Goal: Task Accomplishment & Management: Manage account settings

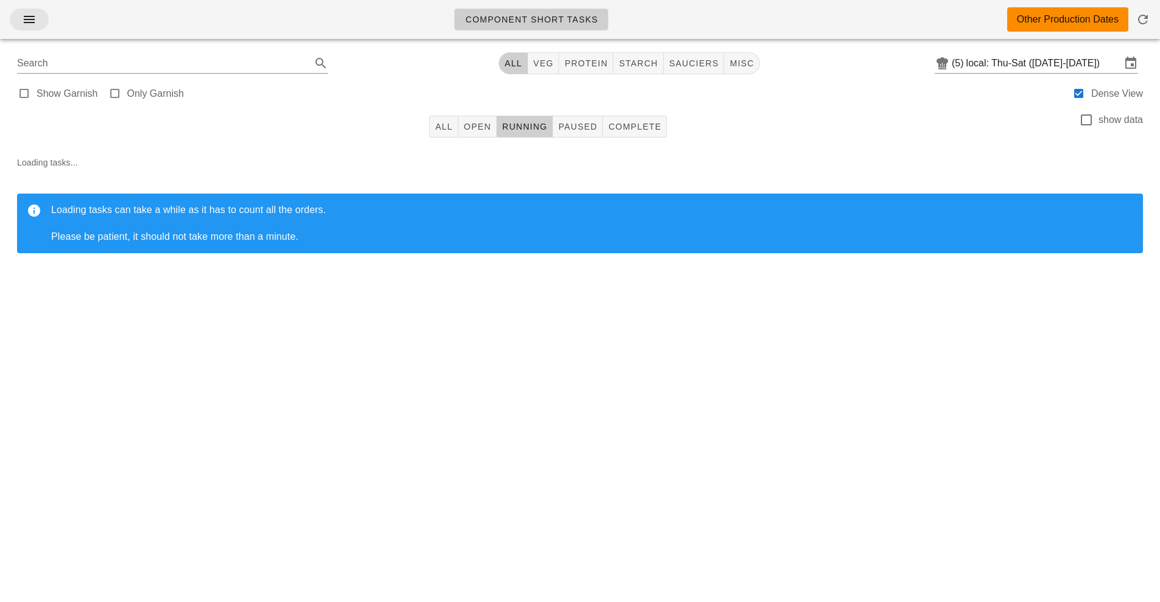
click at [22, 19] on icon "button" at bounding box center [29, 19] width 15 height 15
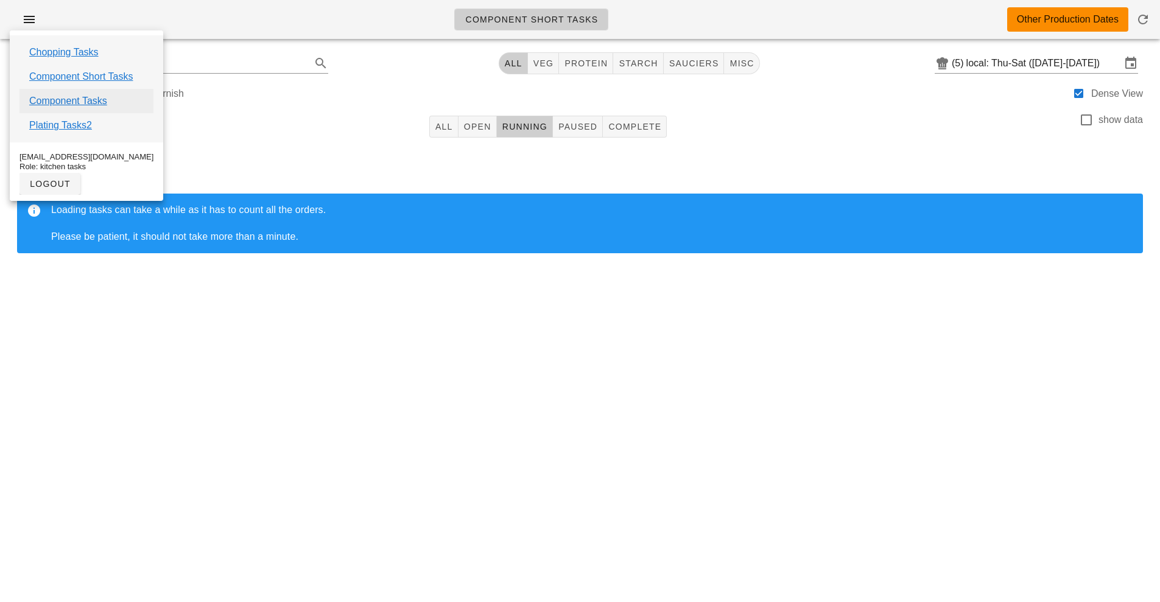
click at [72, 103] on link "Component Tasks" at bounding box center [68, 101] width 78 height 15
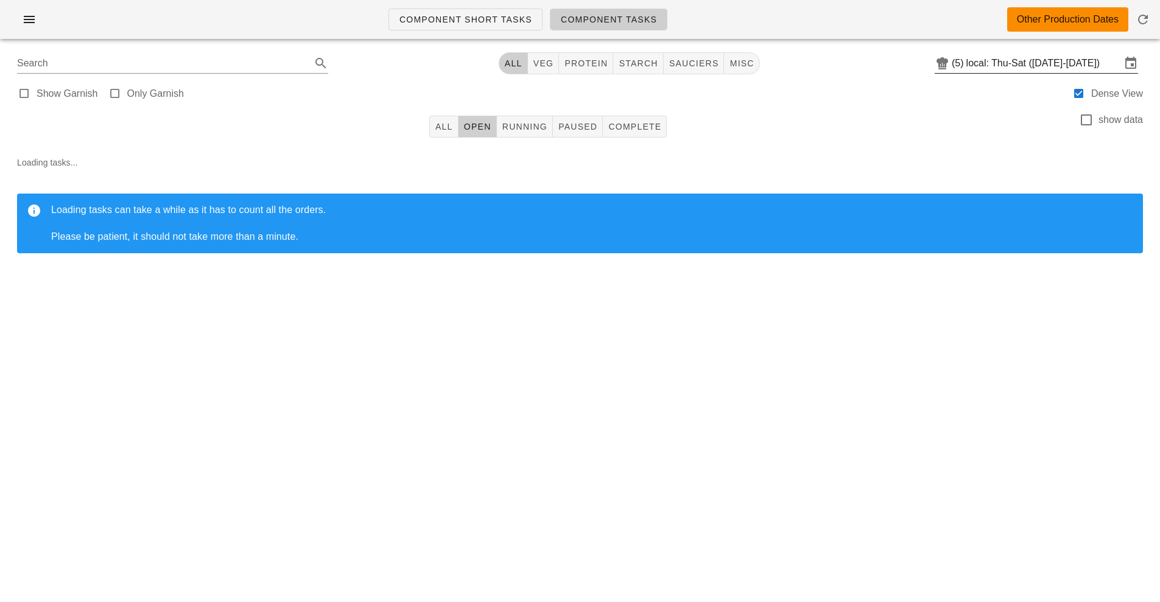
click at [1015, 65] on input "local: Thu-Sat (Sep 11-Sep 13)" at bounding box center [1044, 63] width 155 height 19
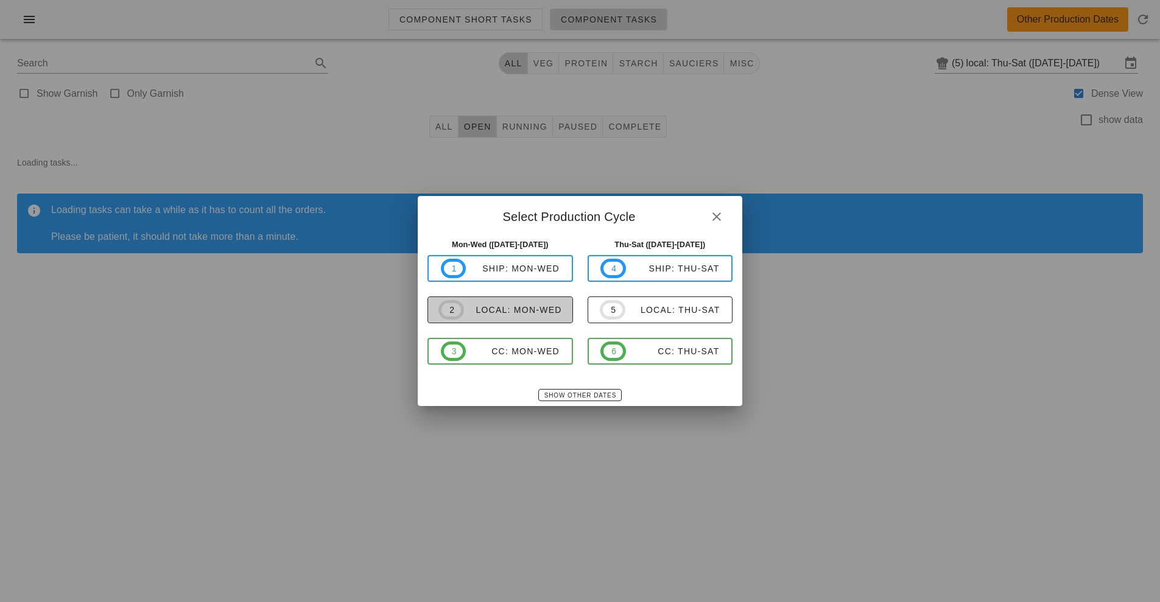
click at [540, 318] on span "2 local: Mon-Wed" at bounding box center [501, 309] width 124 height 19
type input "local: Mon-Wed ([DATE]-[DATE])"
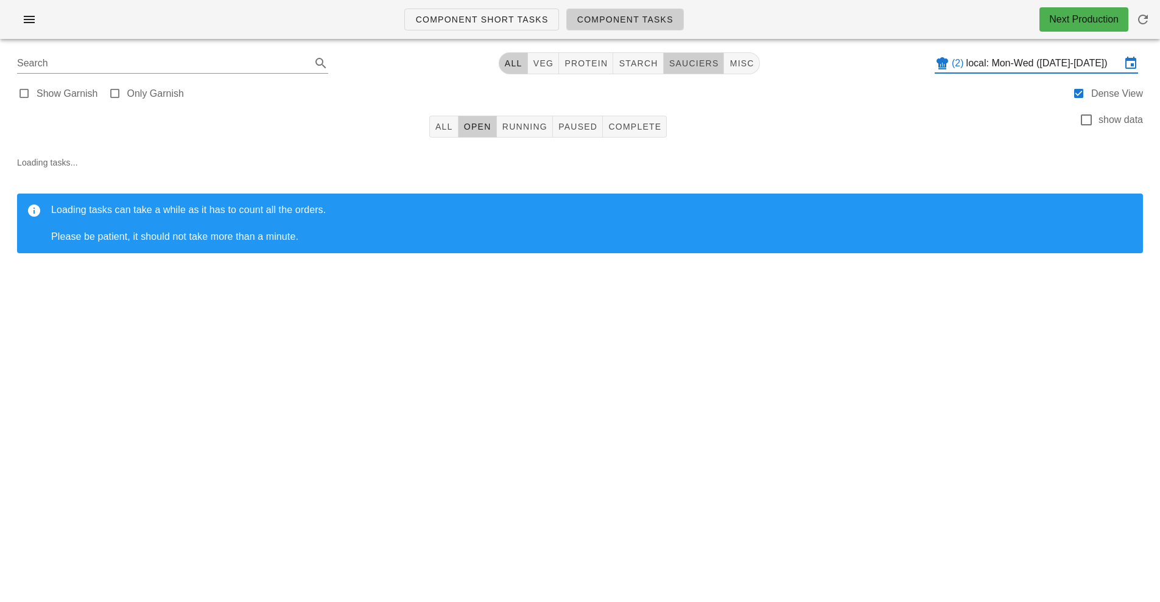
click at [700, 63] on span "sauciers" at bounding box center [694, 63] width 51 height 10
type input "team:sauciers"
click at [522, 127] on span "Running" at bounding box center [525, 127] width 46 height 10
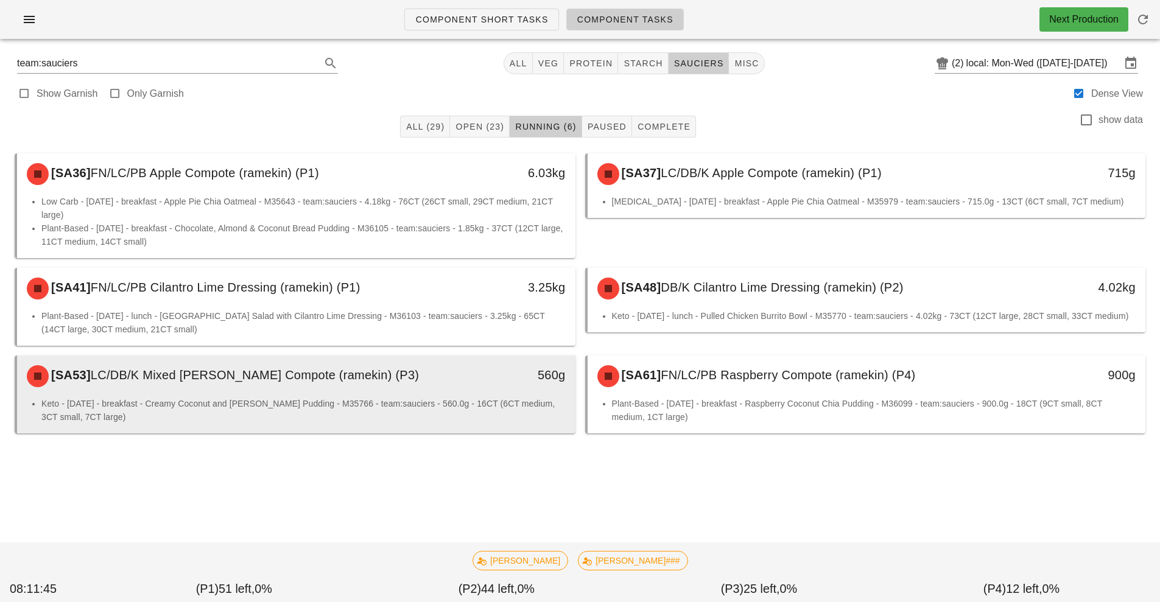
click at [375, 392] on div "[SA53] LC/DB/K Mixed Berry Compote (ramekin) (P3)" at bounding box center [226, 376] width 415 height 37
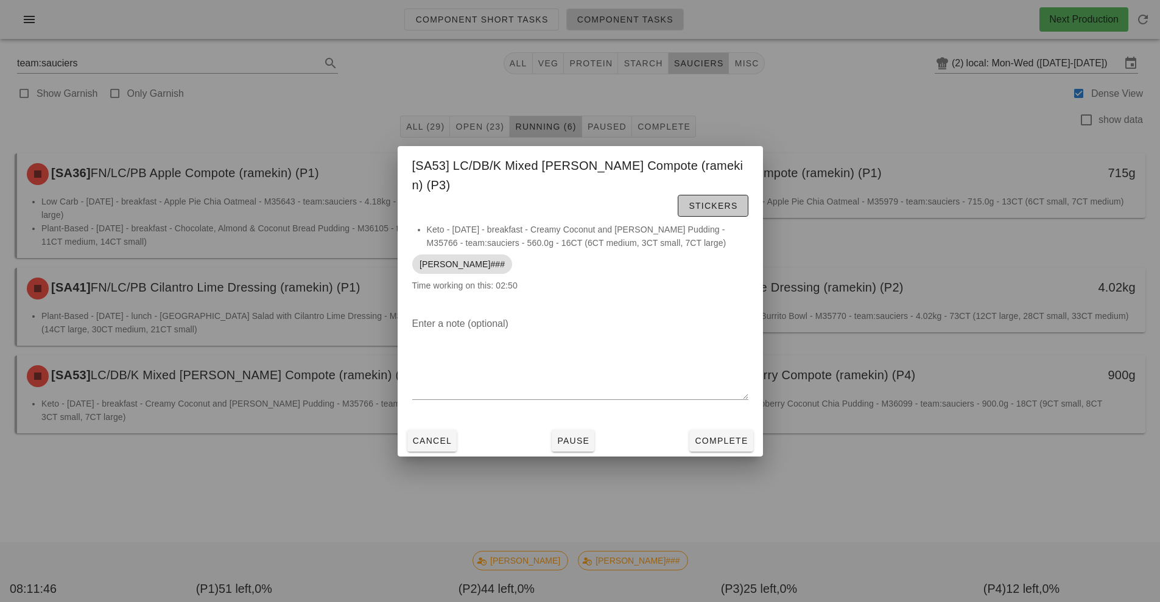
click at [678, 203] on button "Stickers" at bounding box center [713, 206] width 70 height 22
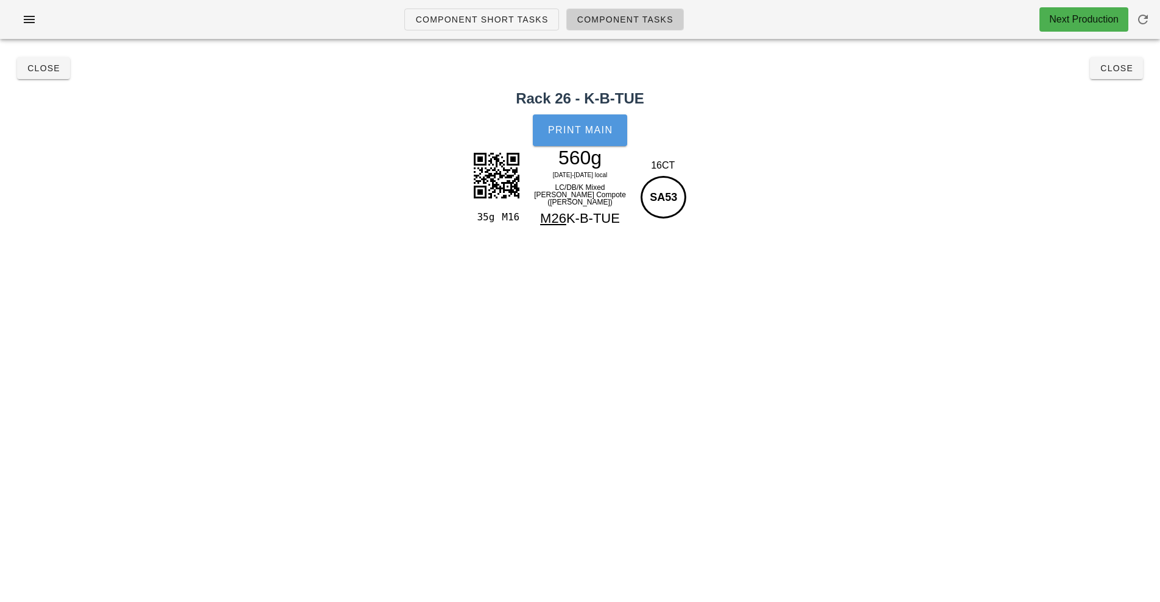
click at [583, 139] on button "Print Main" at bounding box center [580, 130] width 94 height 32
click at [1097, 77] on button "Close" at bounding box center [1116, 68] width 53 height 22
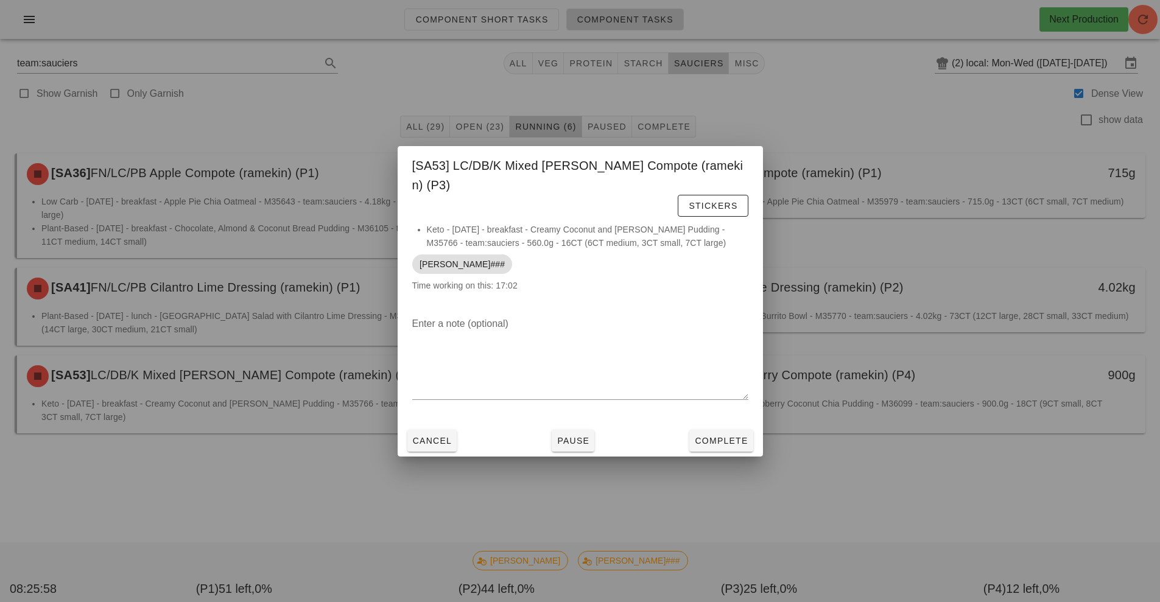
click at [728, 513] on div at bounding box center [580, 301] width 1160 height 602
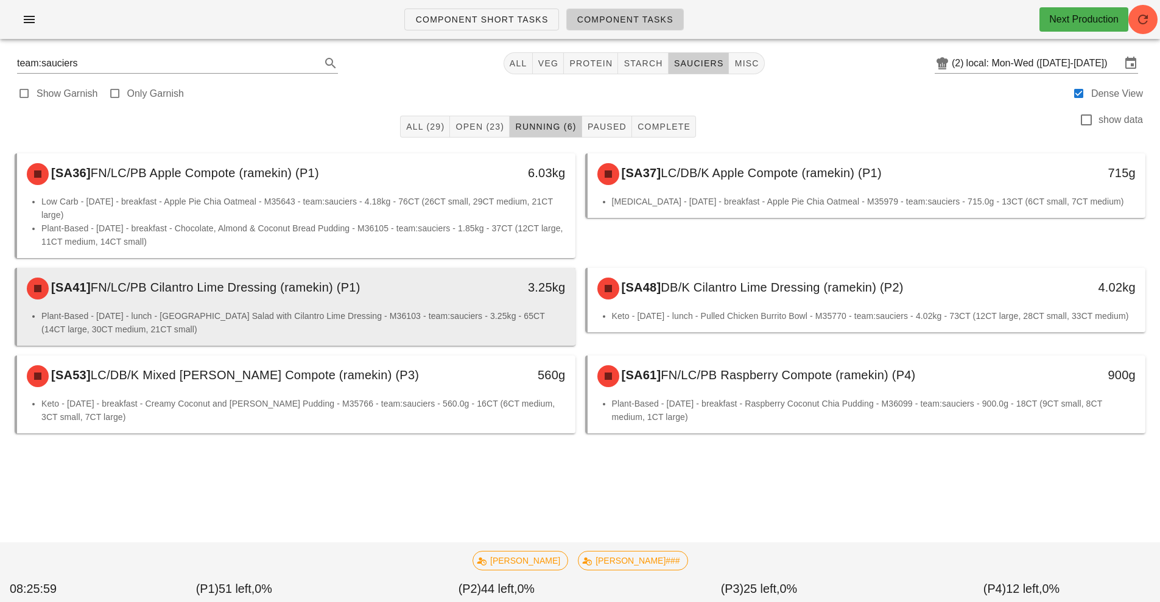
click at [453, 314] on li "Plant-Based - Tuesday - lunch - South Beach Salad with Cilantro Lime Dressing -…" at bounding box center [303, 322] width 524 height 27
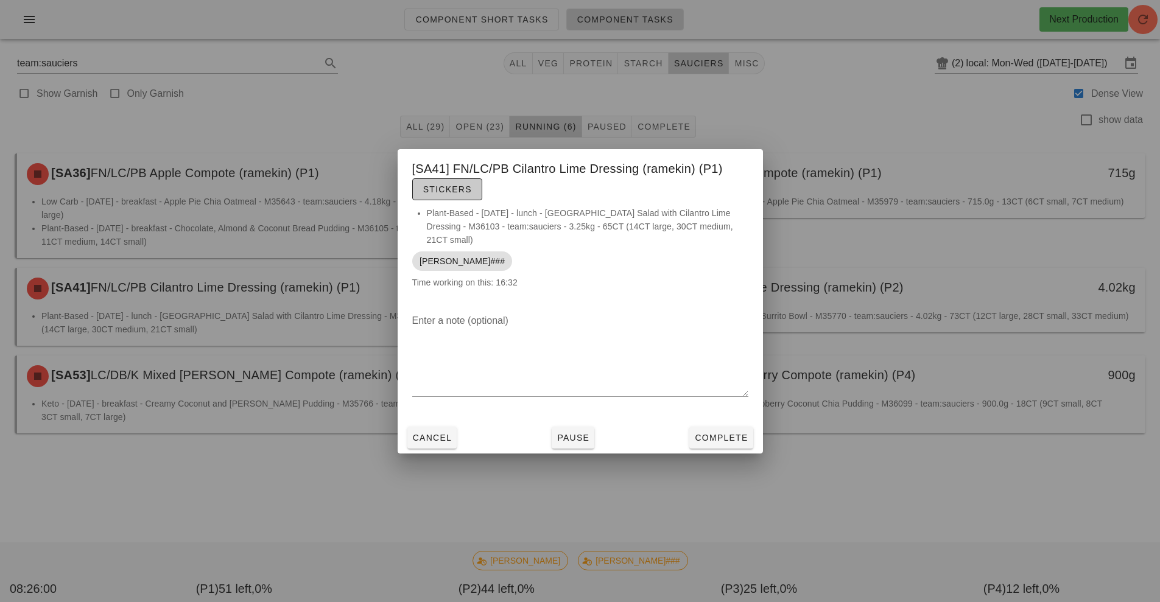
click at [465, 200] on button "Stickers" at bounding box center [447, 189] width 70 height 22
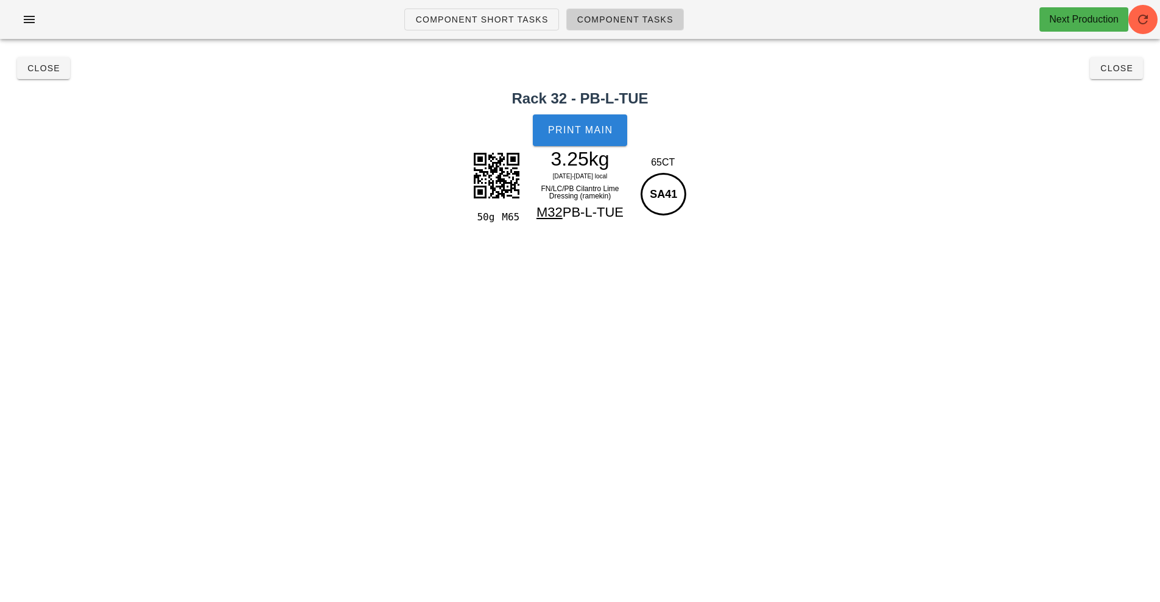
click at [618, 141] on button "Print Main" at bounding box center [580, 130] width 94 height 32
click at [1136, 94] on h2 "Rack 32 - PB-L-TUE" at bounding box center [580, 99] width 1146 height 22
click at [1129, 77] on button "Close" at bounding box center [1116, 68] width 53 height 22
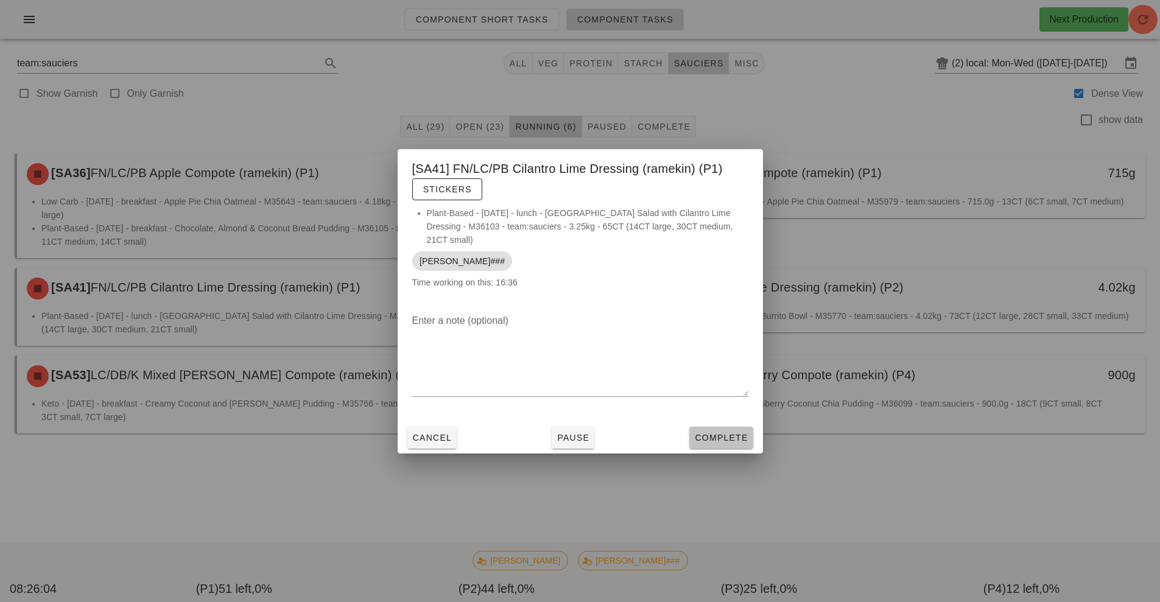
click at [745, 433] on span "Complete" at bounding box center [721, 438] width 54 height 10
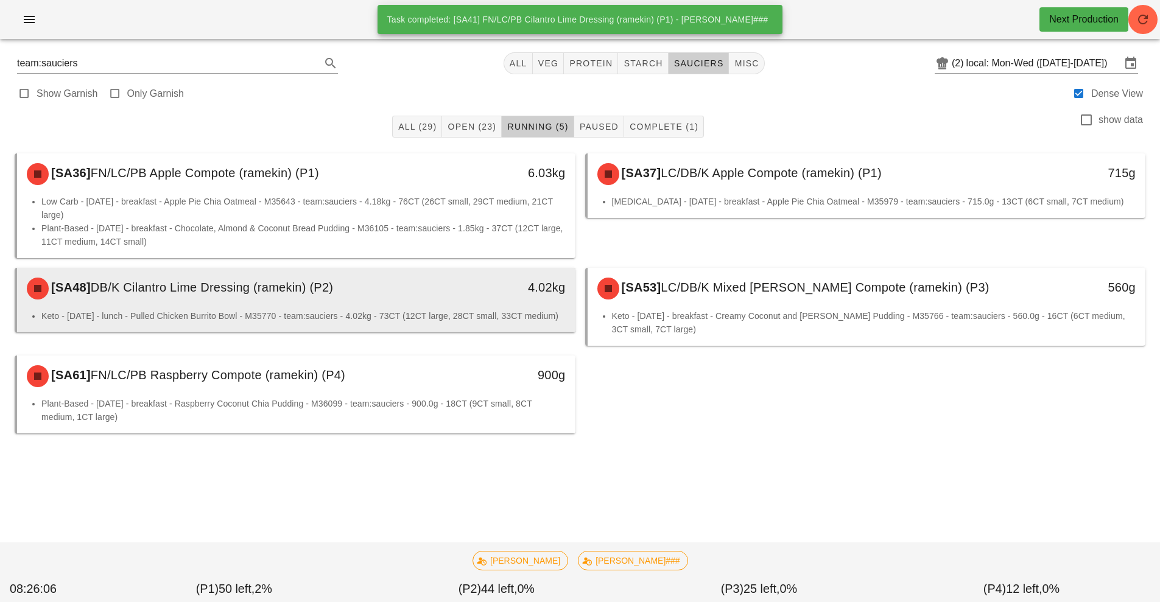
click at [520, 291] on div "4.02kg" at bounding box center [504, 287] width 124 height 19
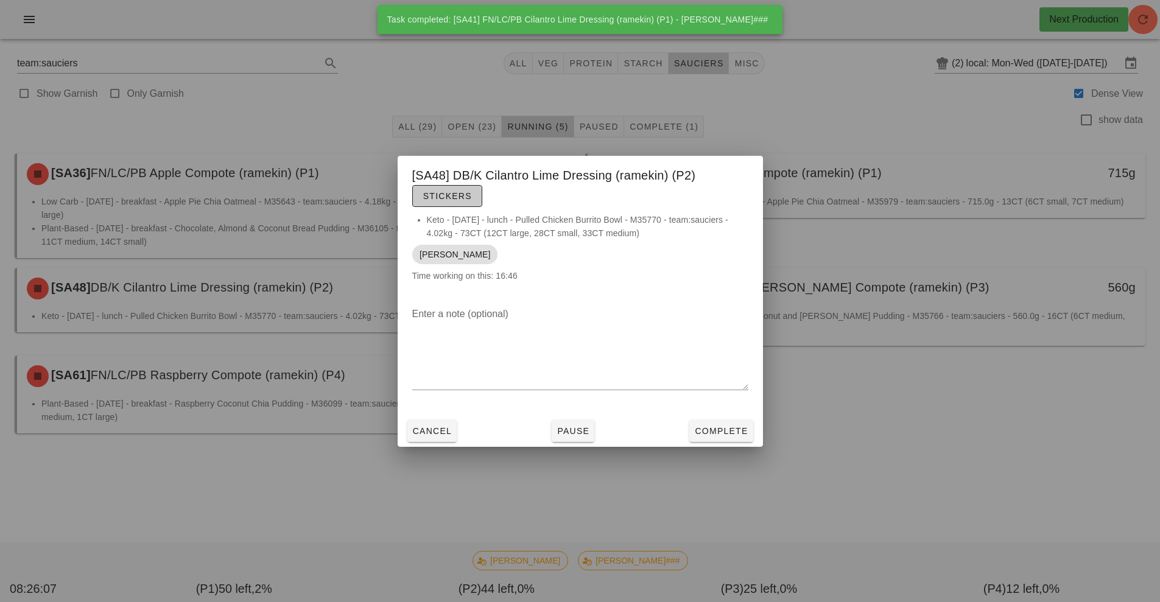
click at [474, 197] on button "Stickers" at bounding box center [447, 196] width 70 height 22
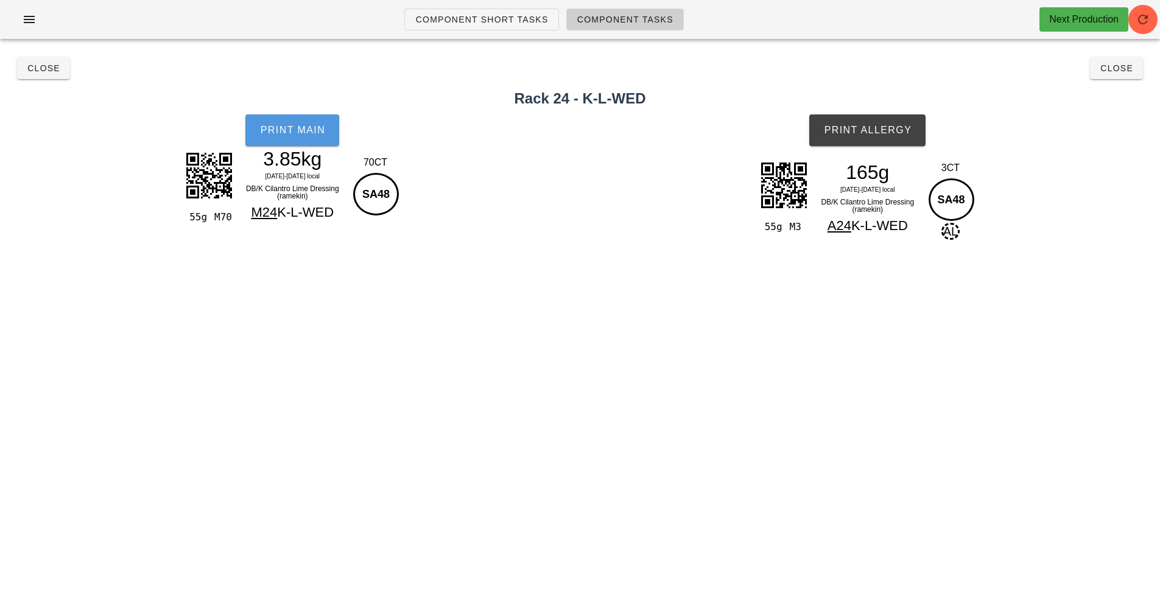
click at [307, 139] on button "Print Main" at bounding box center [292, 130] width 94 height 32
click at [893, 138] on button "Print Allergy" at bounding box center [867, 130] width 116 height 32
click at [1115, 63] on span "Close" at bounding box center [1116, 68] width 33 height 10
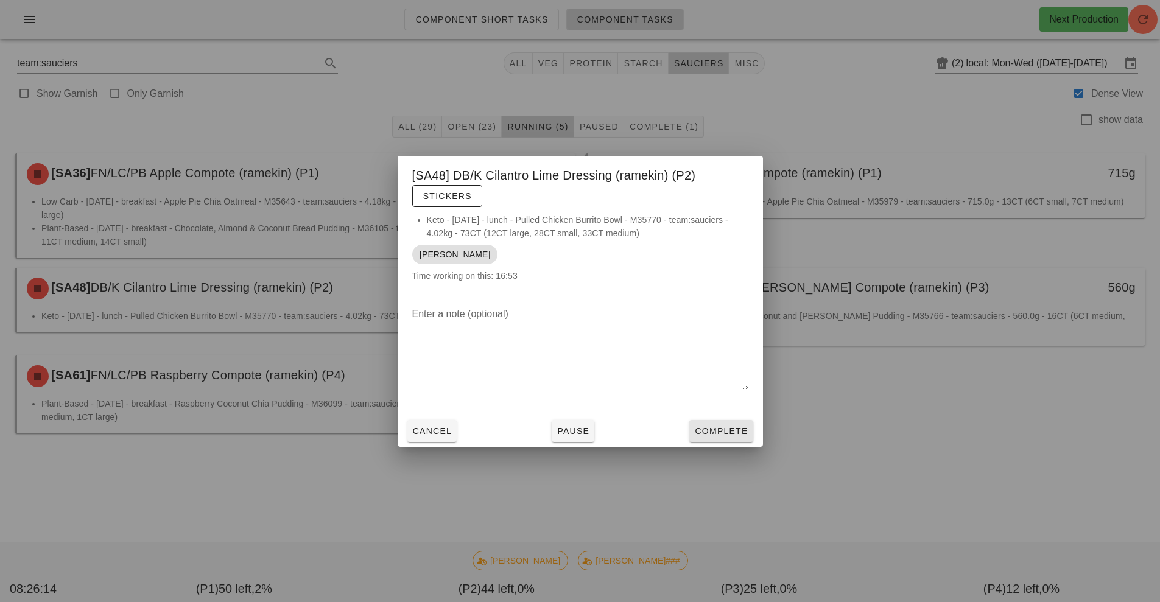
click at [737, 439] on button "Complete" at bounding box center [720, 431] width 63 height 22
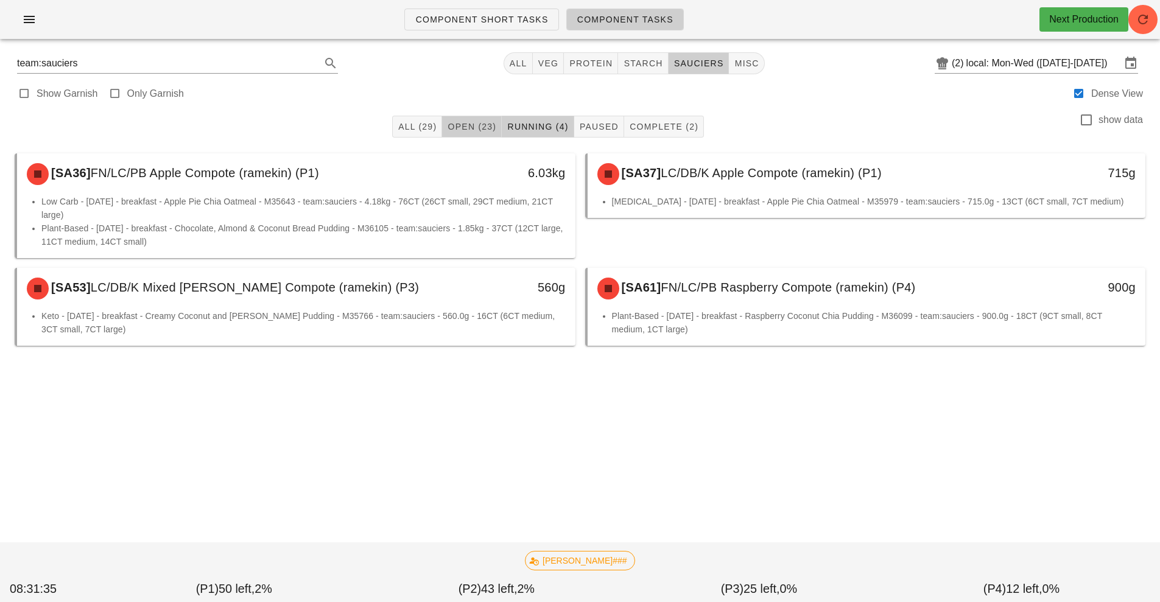
click at [470, 123] on span "Open (23)" at bounding box center [471, 127] width 49 height 10
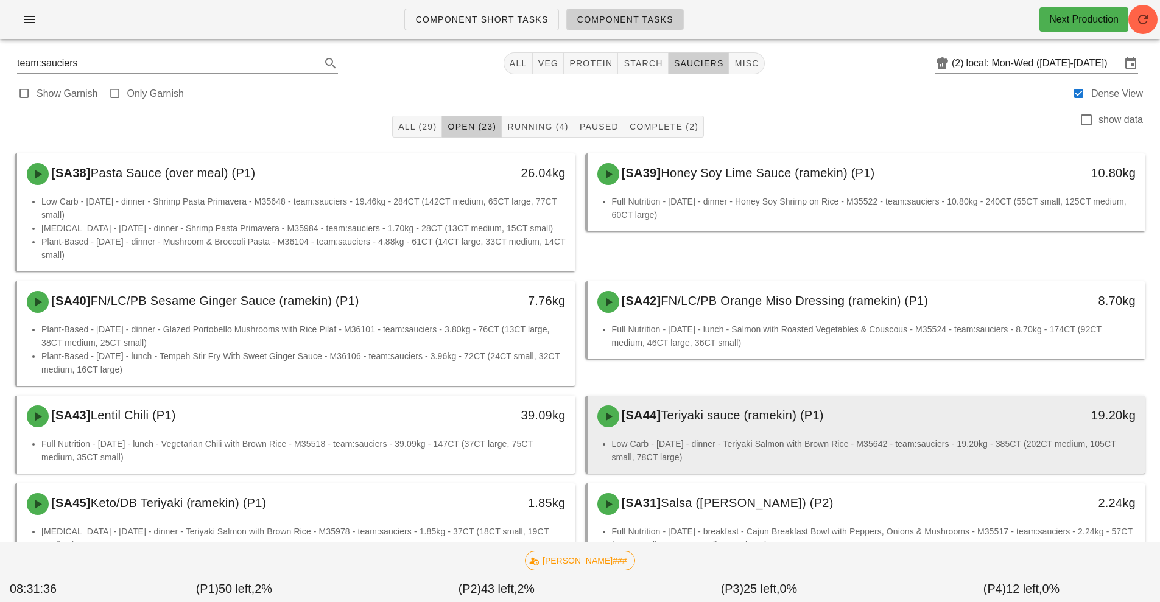
click at [734, 428] on div "[SA44] Teriyaki sauce (ramekin) (P1)" at bounding box center [797, 416] width 415 height 37
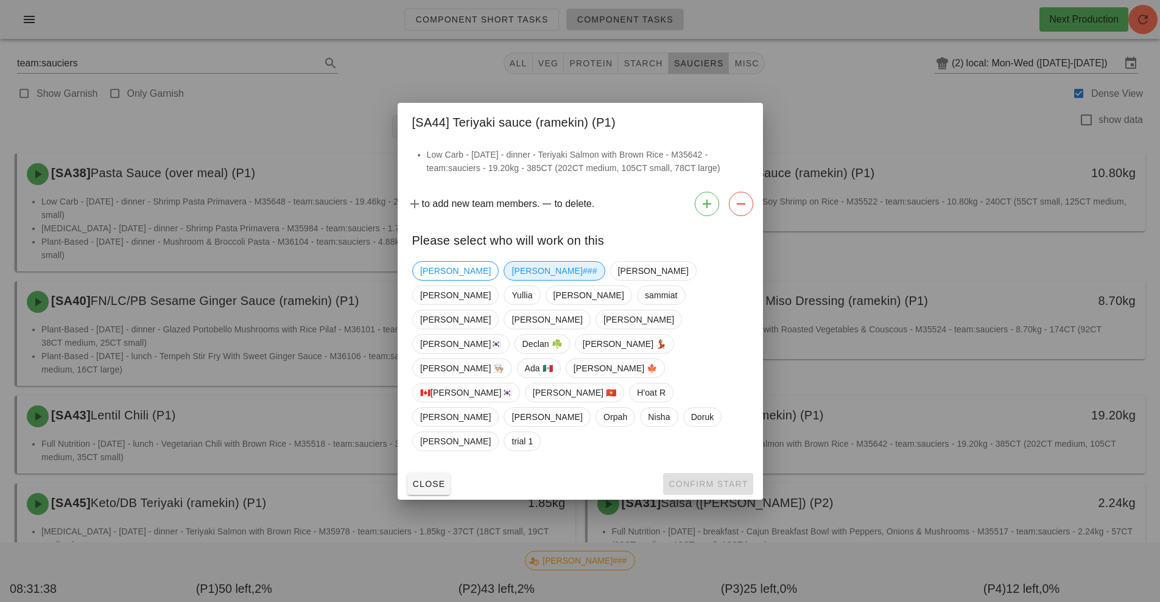
click at [512, 280] on span "[PERSON_NAME]###" at bounding box center [554, 271] width 85 height 18
click at [707, 479] on span "Confirm Start" at bounding box center [708, 484] width 80 height 10
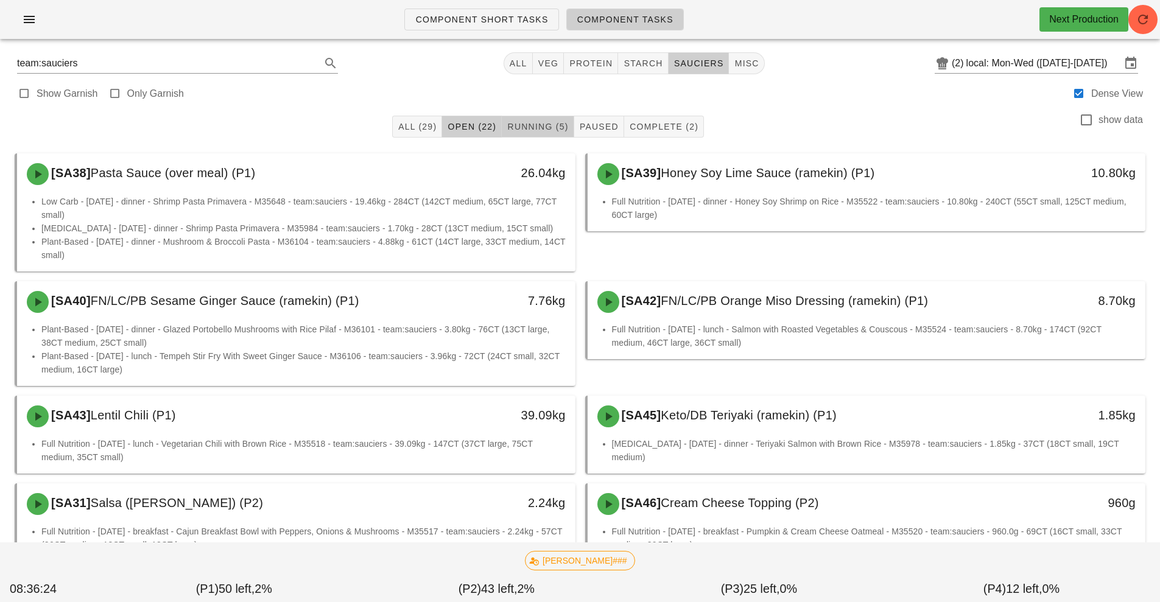
click at [543, 125] on span "Running (5)" at bounding box center [538, 127] width 62 height 10
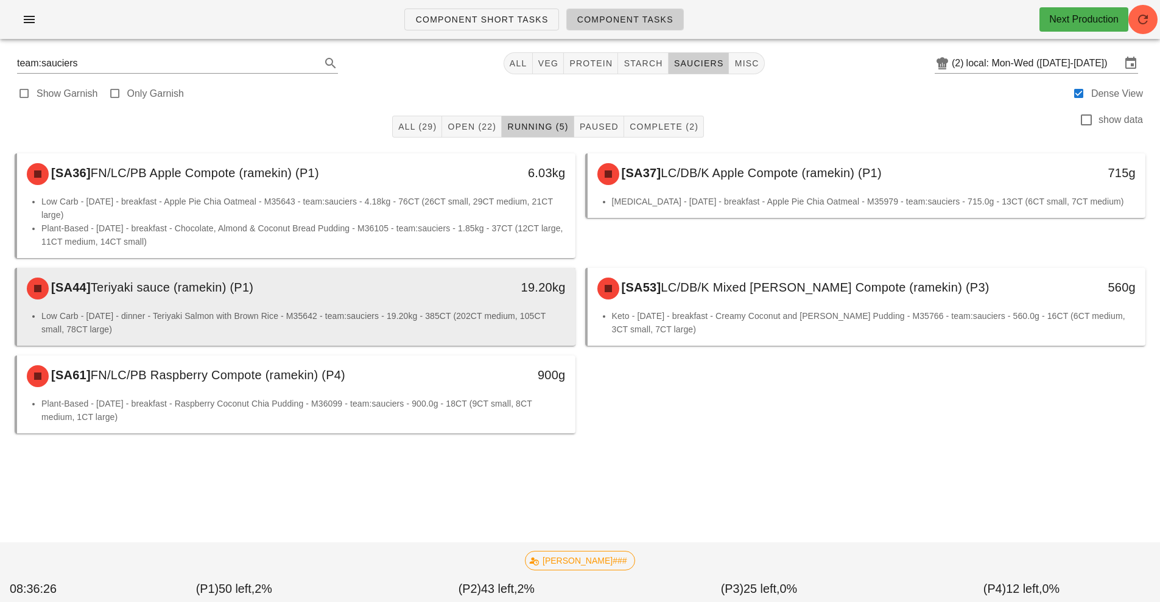
click at [481, 312] on li "Low Carb - Monday - dinner - Teriyaki Salmon with Brown Rice - M35642 - team:sa…" at bounding box center [303, 322] width 524 height 27
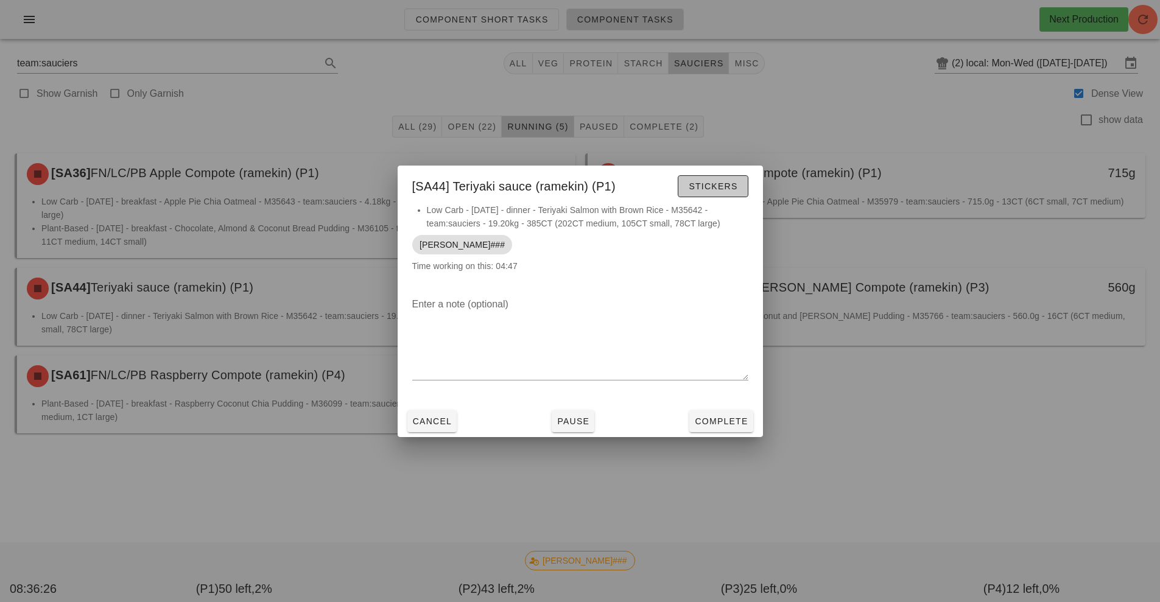
click at [719, 191] on span "Stickers" at bounding box center [712, 186] width 49 height 10
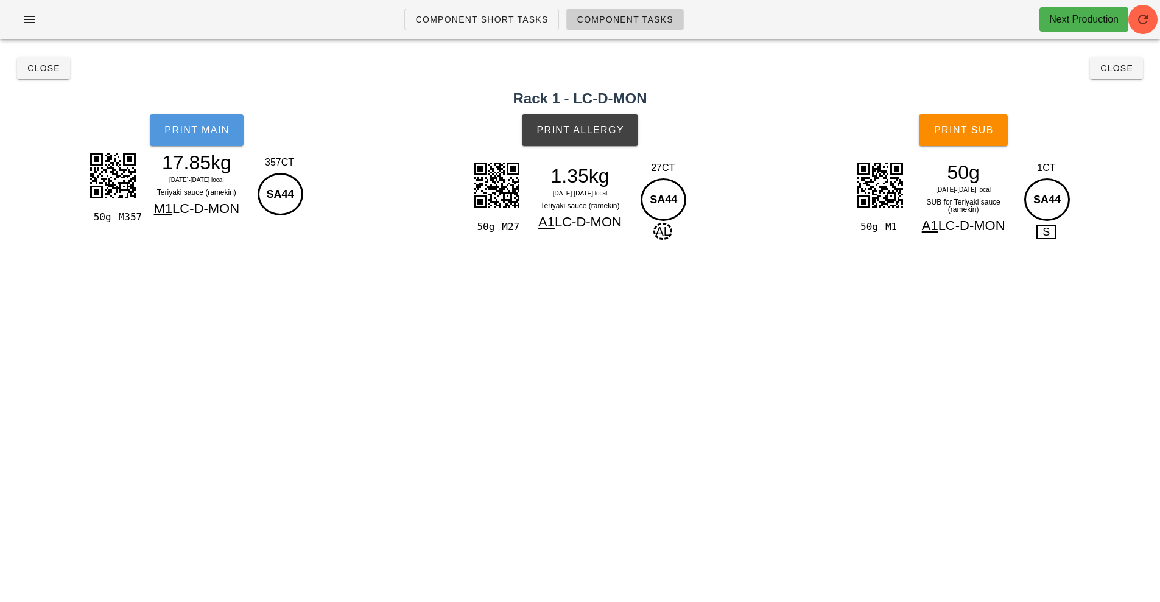
click at [212, 136] on button "Print Main" at bounding box center [197, 130] width 94 height 32
click at [585, 134] on span "Print Allergy" at bounding box center [580, 130] width 88 height 11
click at [968, 136] on button "Print Sub" at bounding box center [963, 130] width 89 height 32
click at [35, 75] on button "Close" at bounding box center [43, 68] width 53 height 22
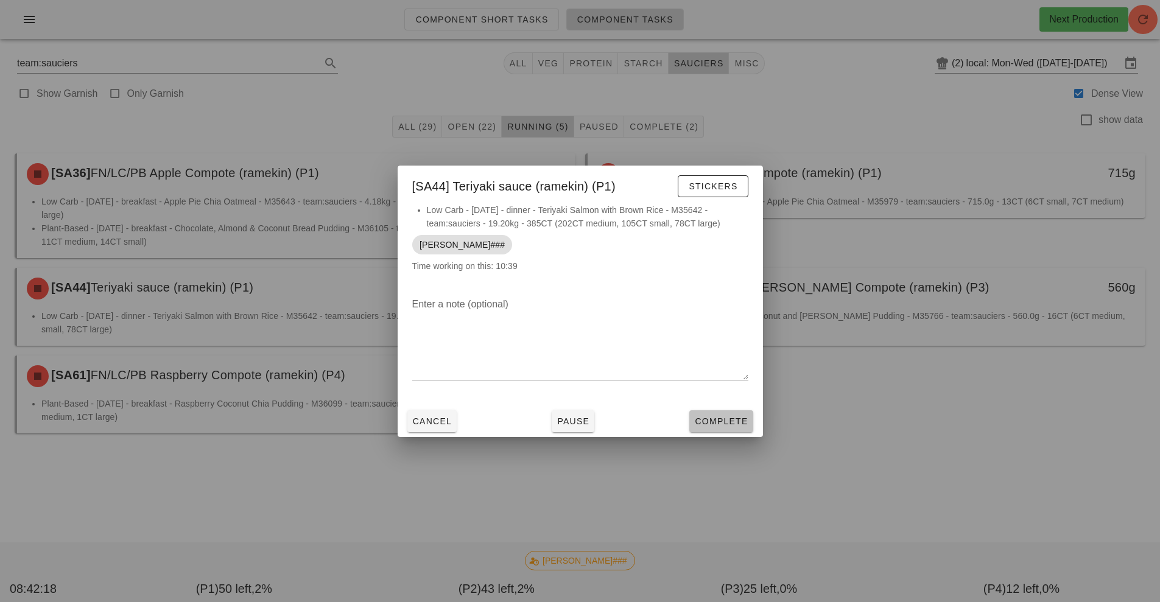
click at [730, 423] on span "Complete" at bounding box center [721, 422] width 54 height 10
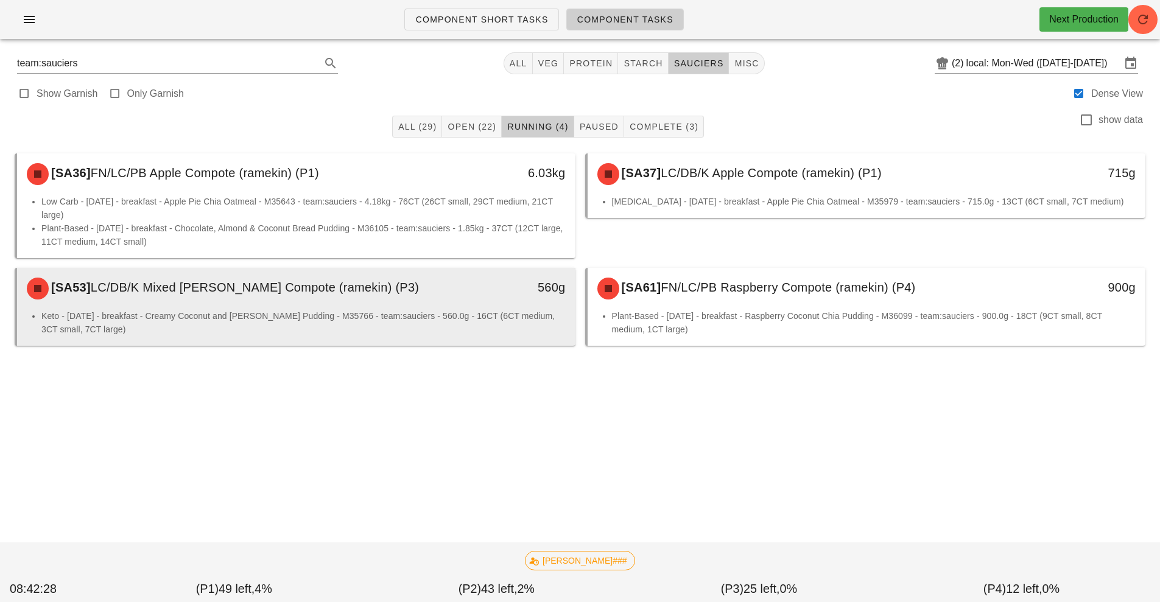
click at [368, 310] on li "Keto - Tuesday - breakfast - Creamy Coconut and Berry Chia Pudding - M35766 - t…" at bounding box center [303, 322] width 524 height 27
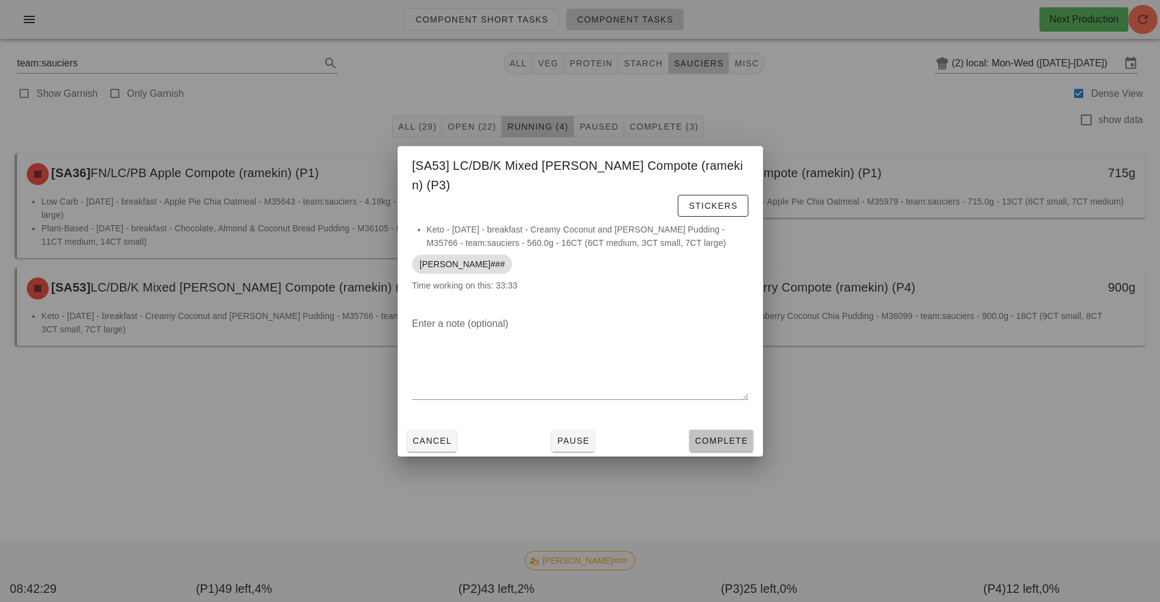
click at [725, 436] on span "Complete" at bounding box center [721, 441] width 54 height 10
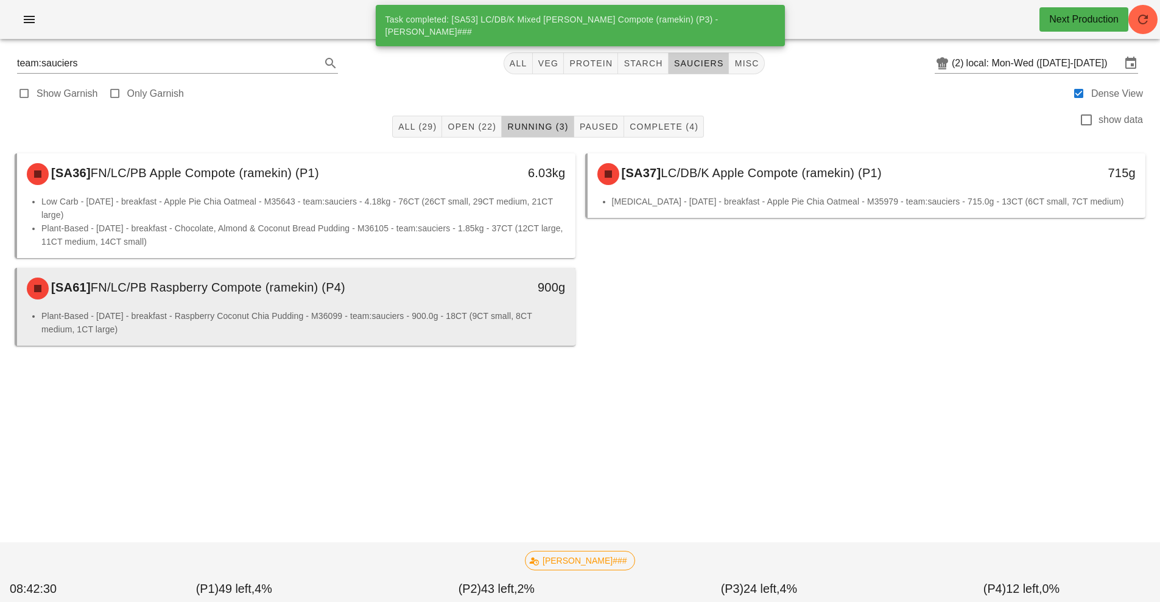
click at [432, 309] on li "Plant-Based - Monday - breakfast - Raspberry Coconut Chia Pudding - M36099 - te…" at bounding box center [303, 322] width 524 height 27
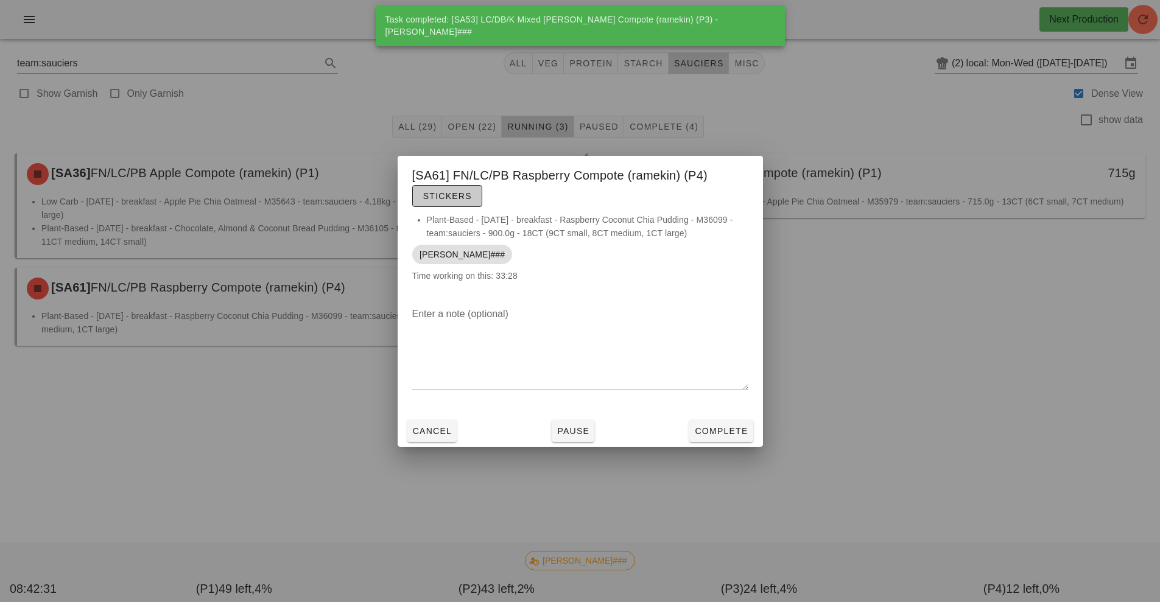
click at [452, 196] on span "Stickers" at bounding box center [447, 196] width 49 height 10
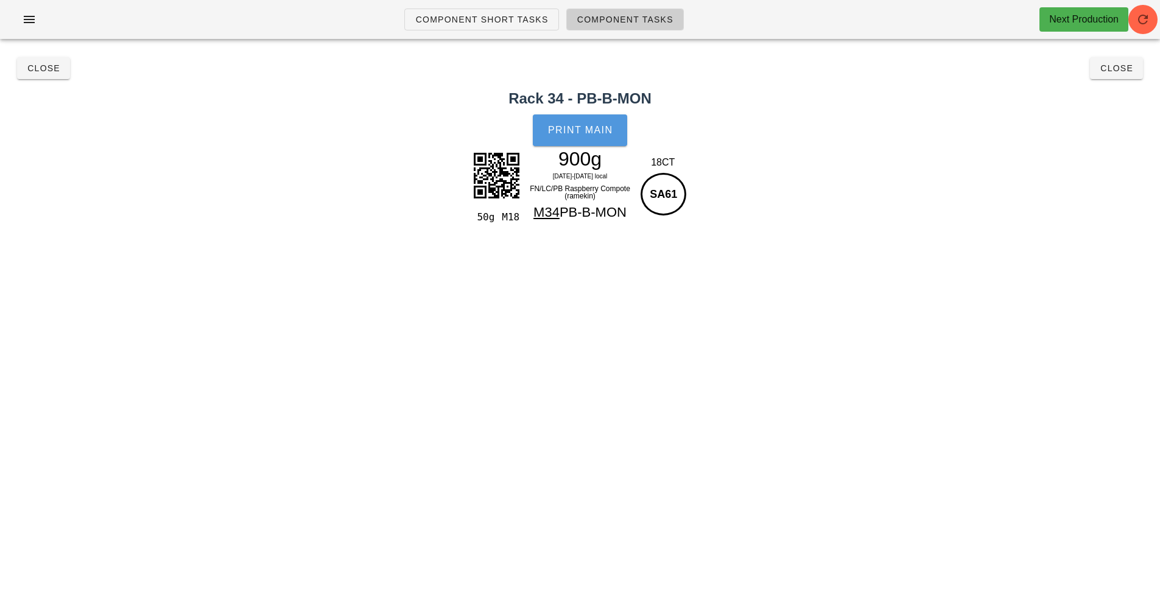
click at [600, 133] on span "Print Main" at bounding box center [581, 130] width 66 height 11
click at [45, 71] on span "Close" at bounding box center [43, 68] width 33 height 10
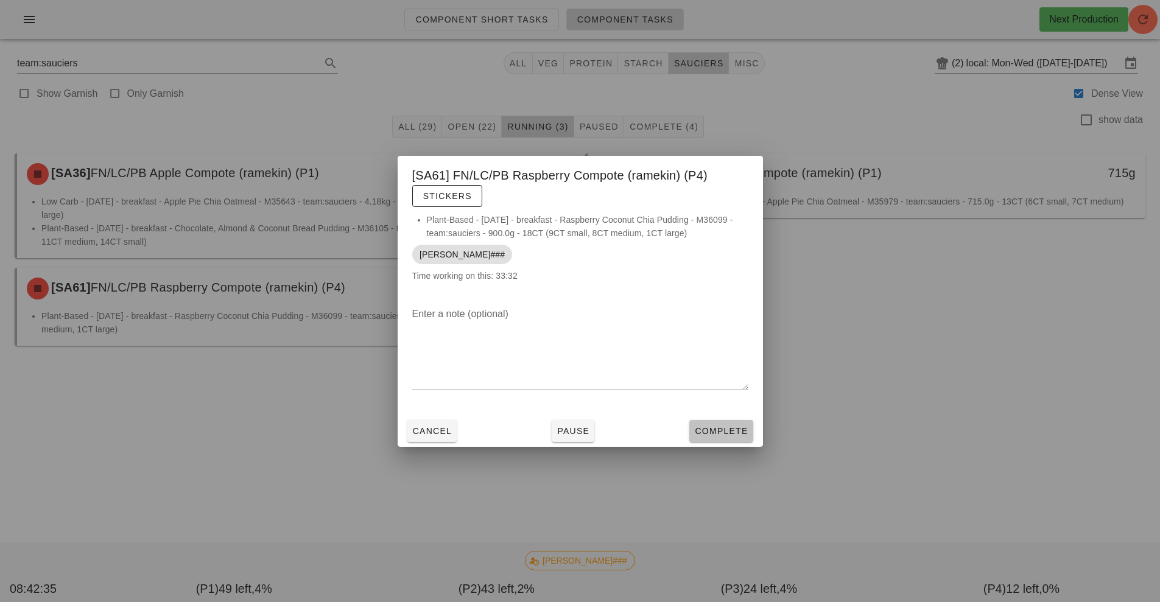
click at [710, 427] on span "Complete" at bounding box center [721, 431] width 54 height 10
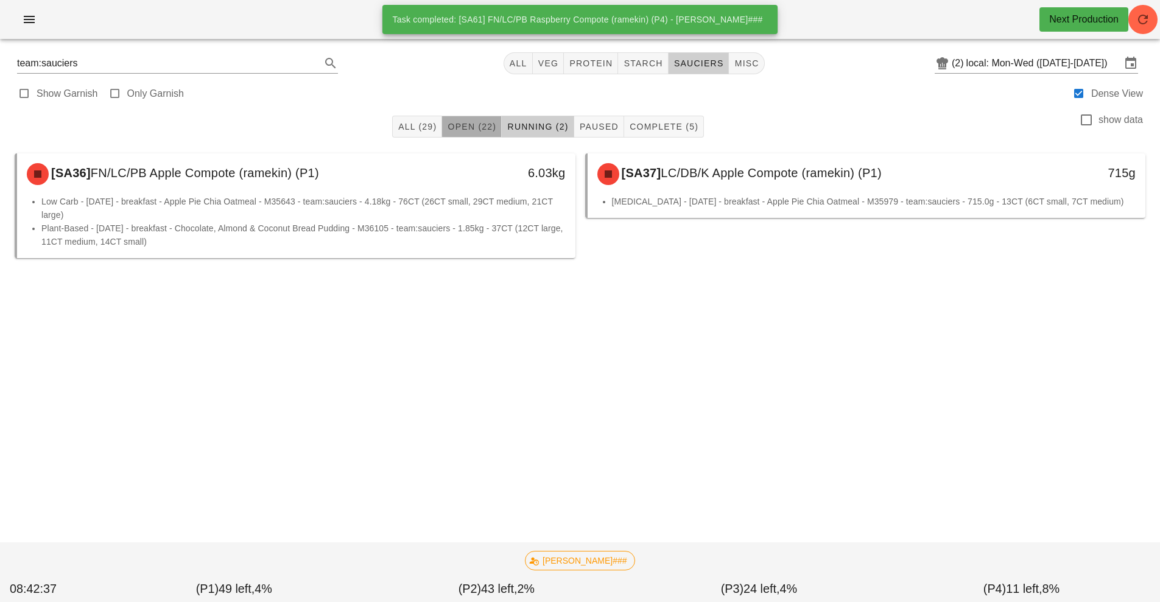
click at [453, 124] on span "Open (22)" at bounding box center [471, 127] width 49 height 10
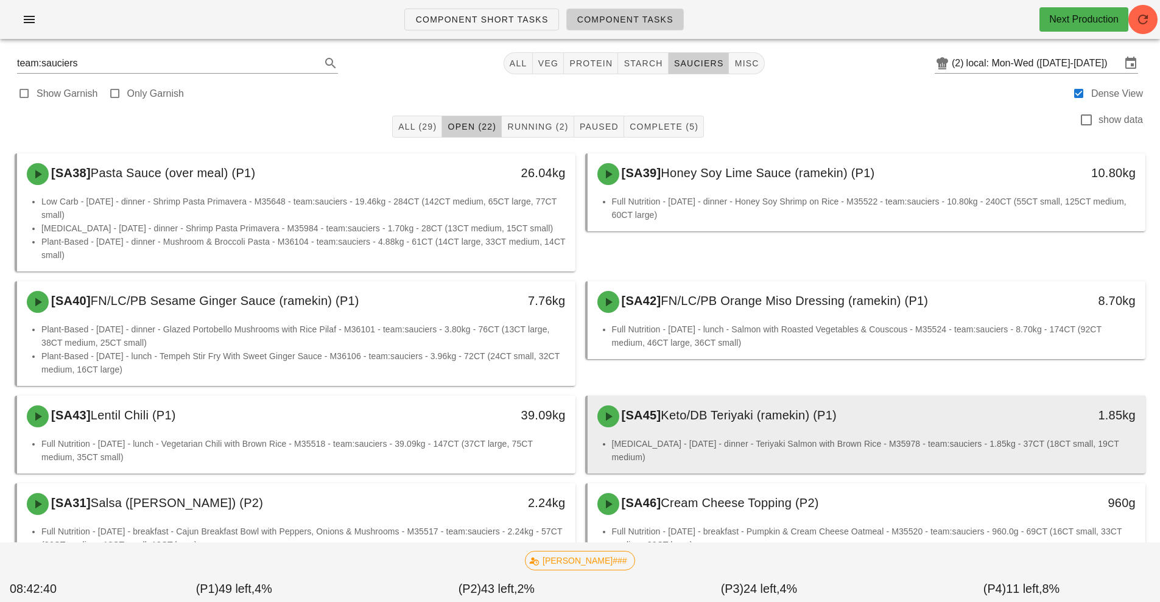
click at [716, 426] on div "[SA45] Keto/DB Teriyaki (ramekin) (P1)" at bounding box center [797, 416] width 415 height 37
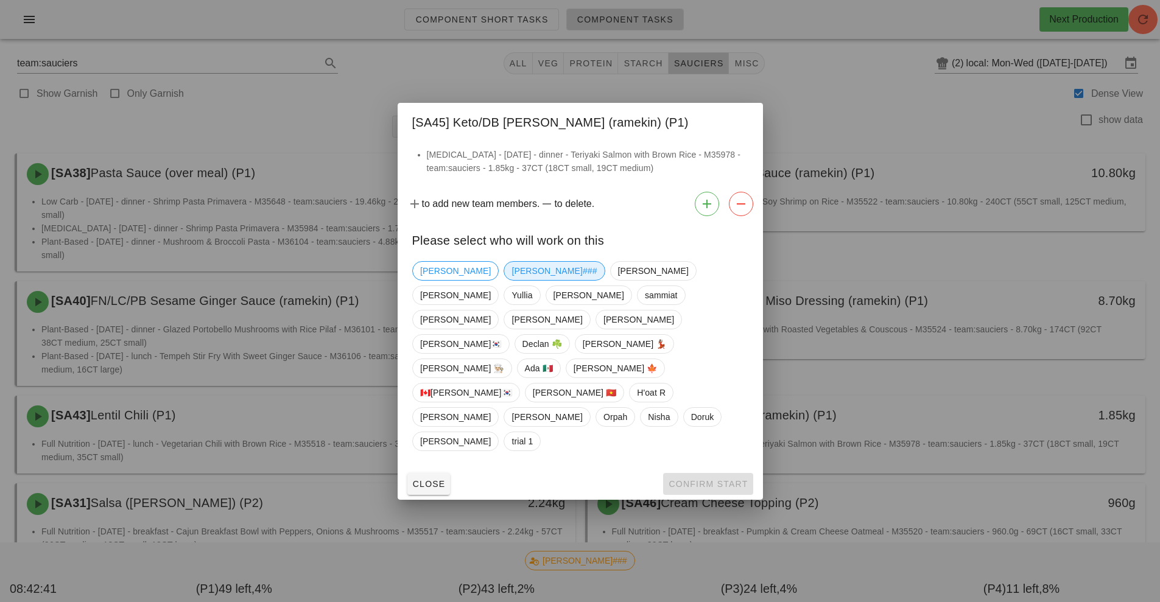
click at [512, 280] on span "[PERSON_NAME]###" at bounding box center [554, 271] width 85 height 18
click at [713, 479] on span "Confirm Start" at bounding box center [708, 484] width 80 height 10
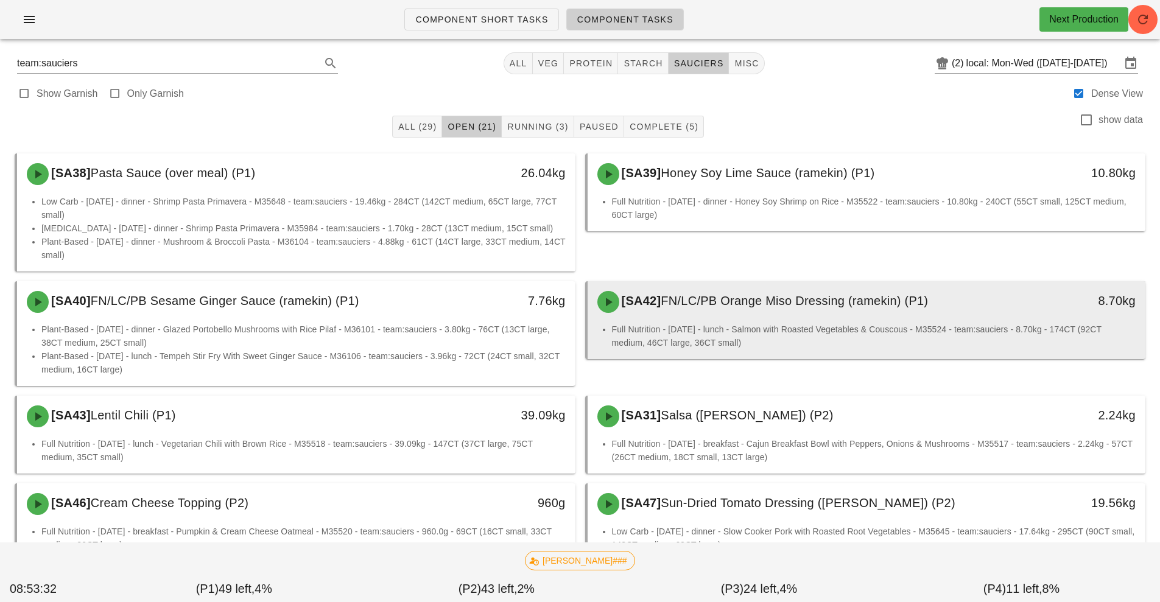
click at [1016, 323] on li "Full Nutrition - Wednesday - lunch - Salmon with Roasted Vegetables & Couscous …" at bounding box center [874, 336] width 524 height 27
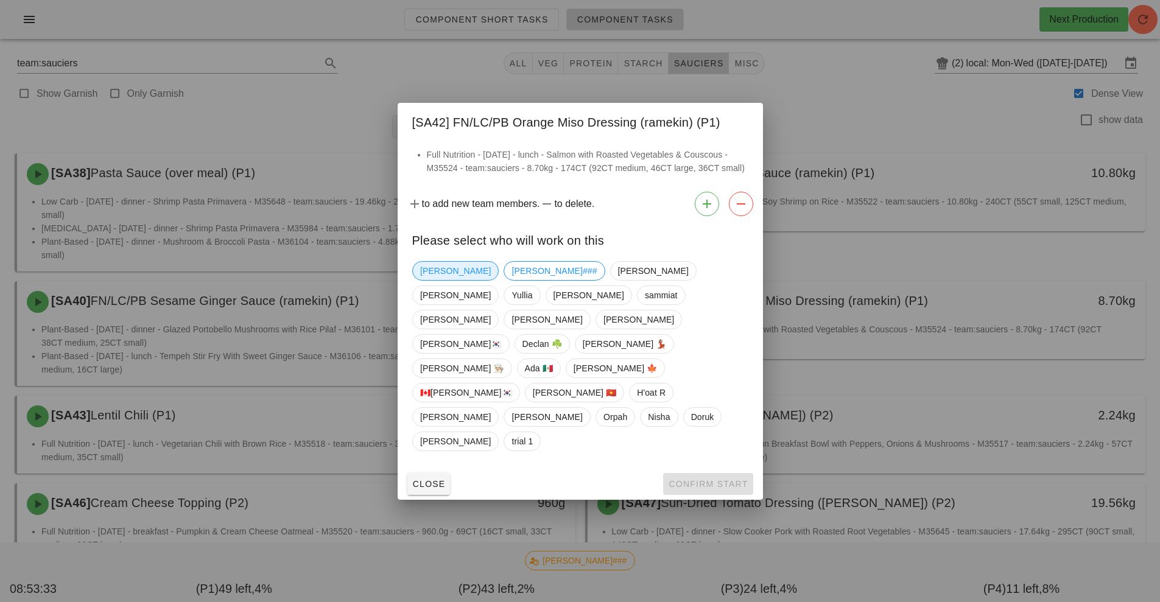
click at [451, 281] on span "[PERSON_NAME]" at bounding box center [455, 270] width 86 height 19
click at [717, 479] on span "Confirm Start" at bounding box center [708, 484] width 80 height 10
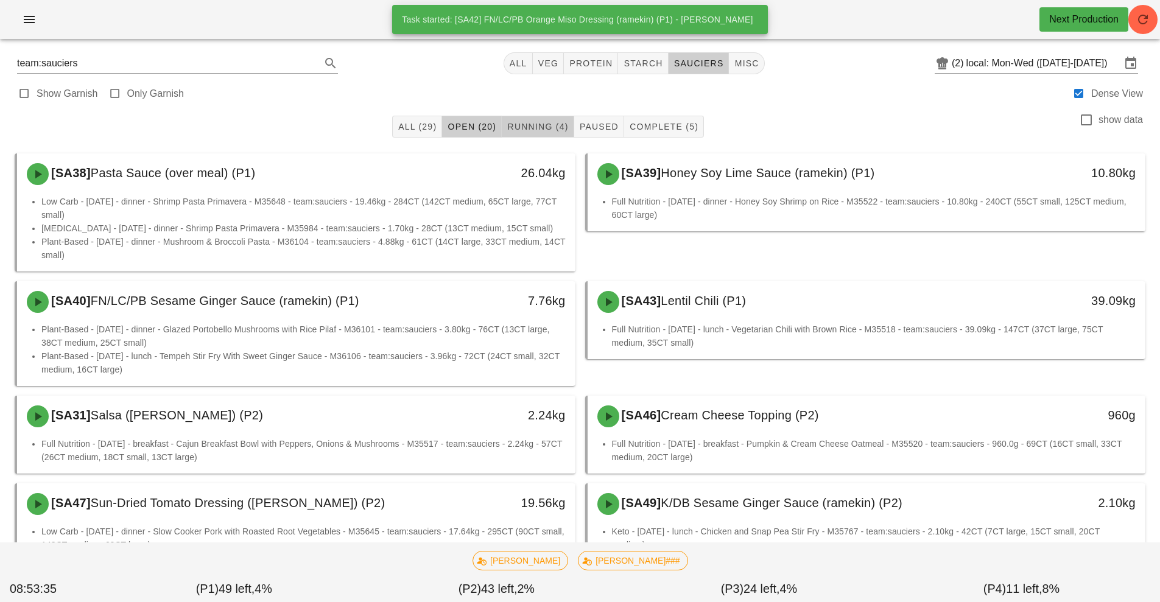
click at [528, 129] on span "Running (4)" at bounding box center [538, 127] width 62 height 10
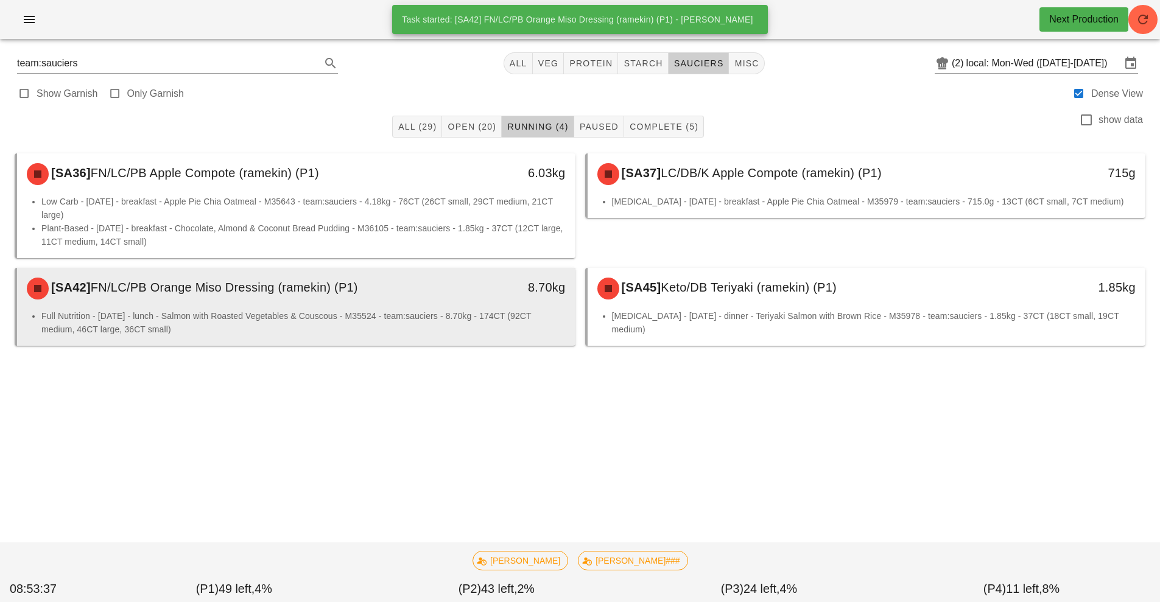
click at [451, 317] on li "Full Nutrition - Wednesday - lunch - Salmon with Roasted Vegetables & Couscous …" at bounding box center [303, 322] width 524 height 27
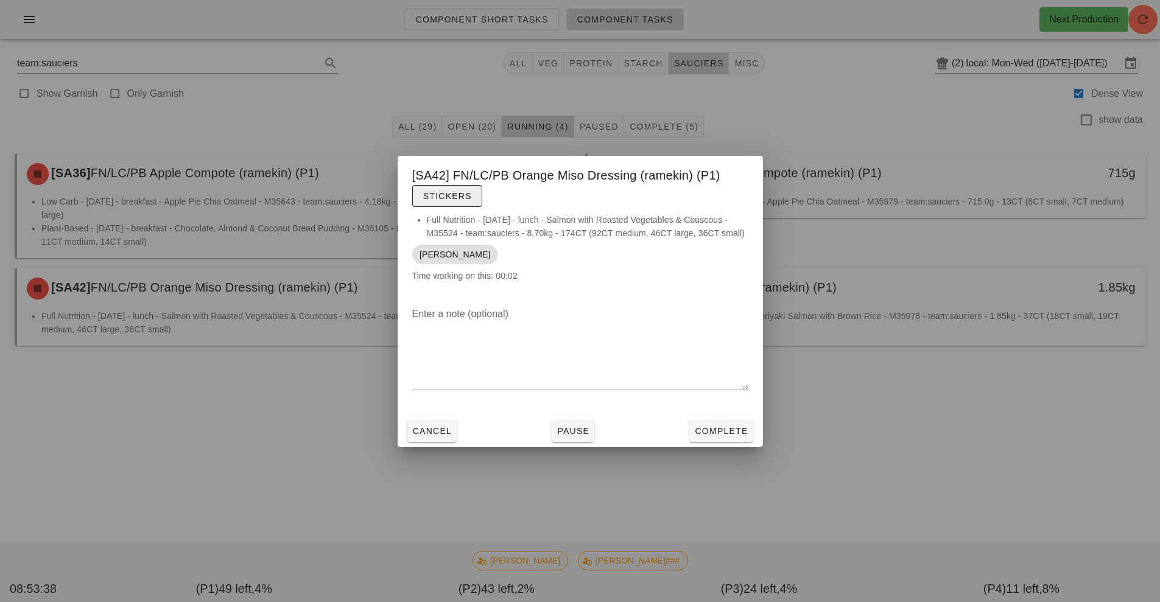
click at [463, 206] on button "Stickers" at bounding box center [447, 196] width 70 height 22
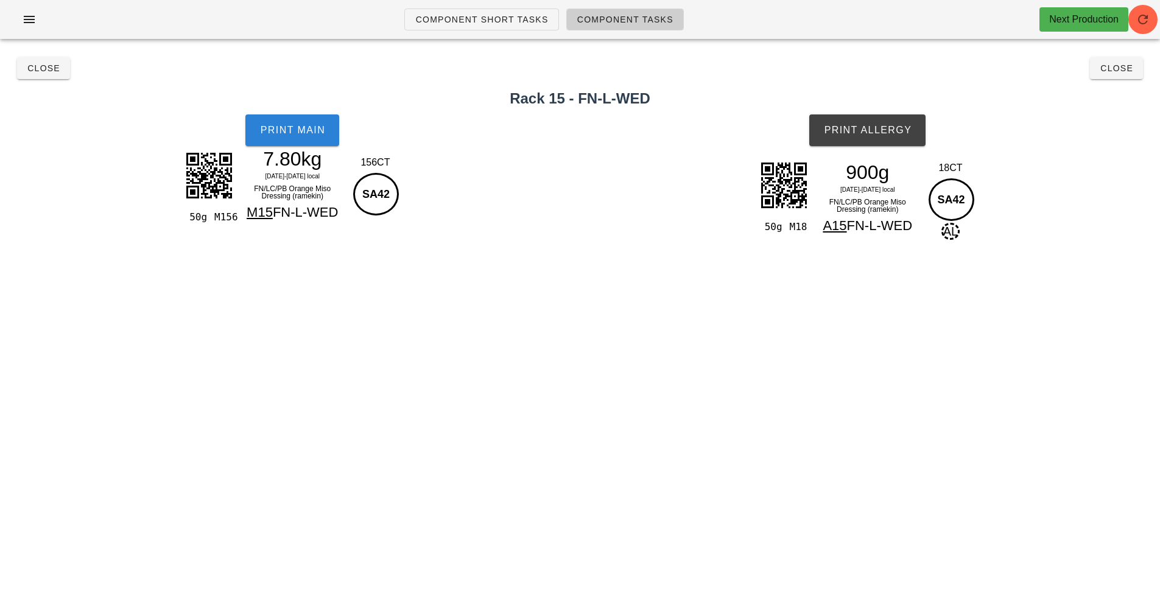
click at [315, 136] on button "Print Main" at bounding box center [292, 130] width 94 height 32
click at [901, 132] on span "Print Allergy" at bounding box center [867, 130] width 88 height 11
click at [1119, 69] on span "Close" at bounding box center [1116, 68] width 33 height 10
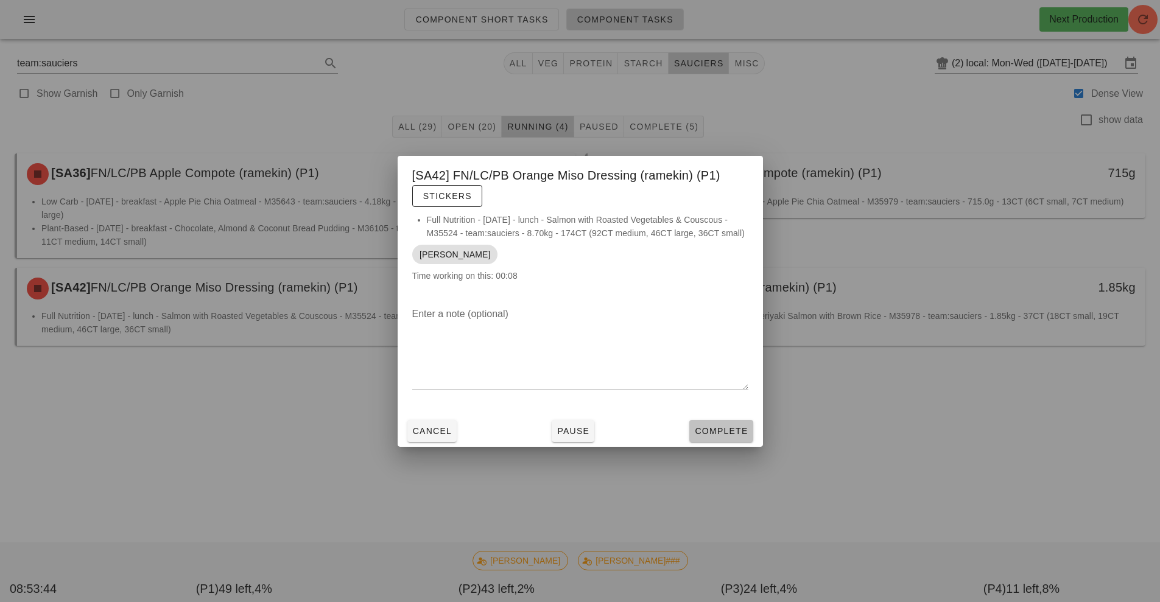
click at [726, 435] on span "Complete" at bounding box center [721, 431] width 54 height 10
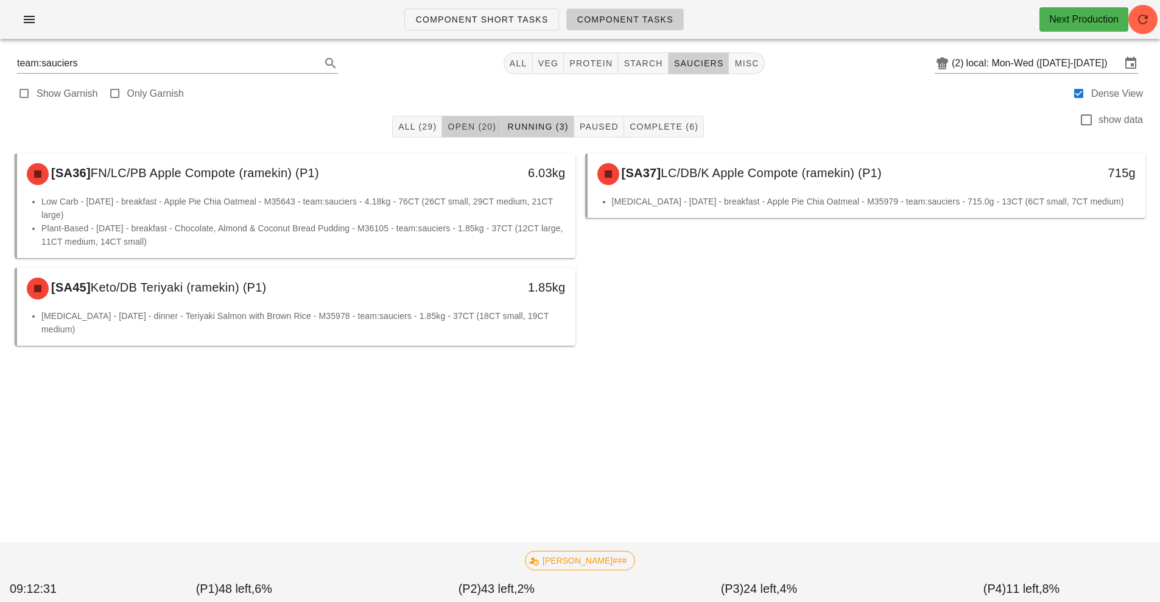
click at [466, 133] on button "Open (20)" at bounding box center [472, 127] width 60 height 22
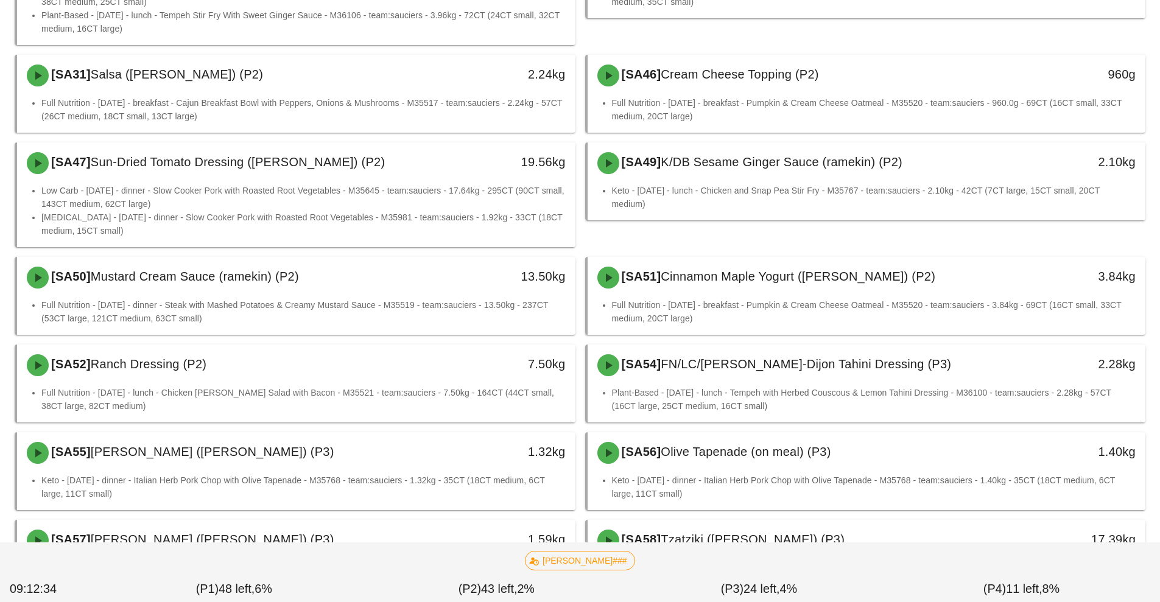
scroll to position [343, 0]
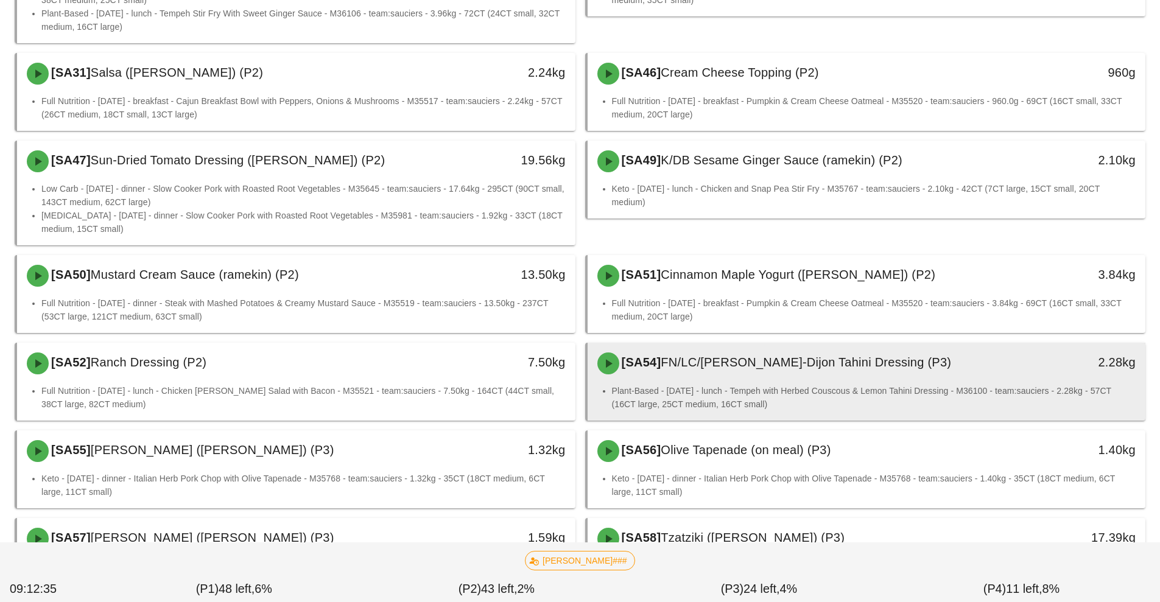
click at [852, 384] on div "[SA54] FN/LC/PB Lemon-Dijon Tahini Dressing (P3) 2.28kg" at bounding box center [867, 363] width 558 height 41
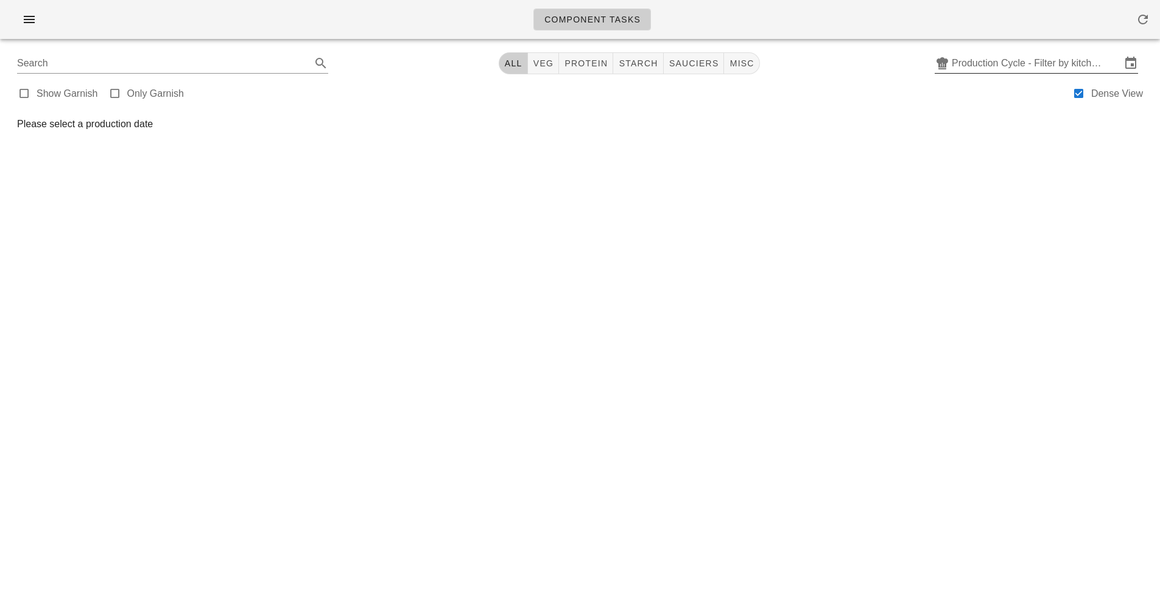
click at [1087, 56] on input "Production Cycle - Filter by kitchen production schedules" at bounding box center [1036, 63] width 169 height 19
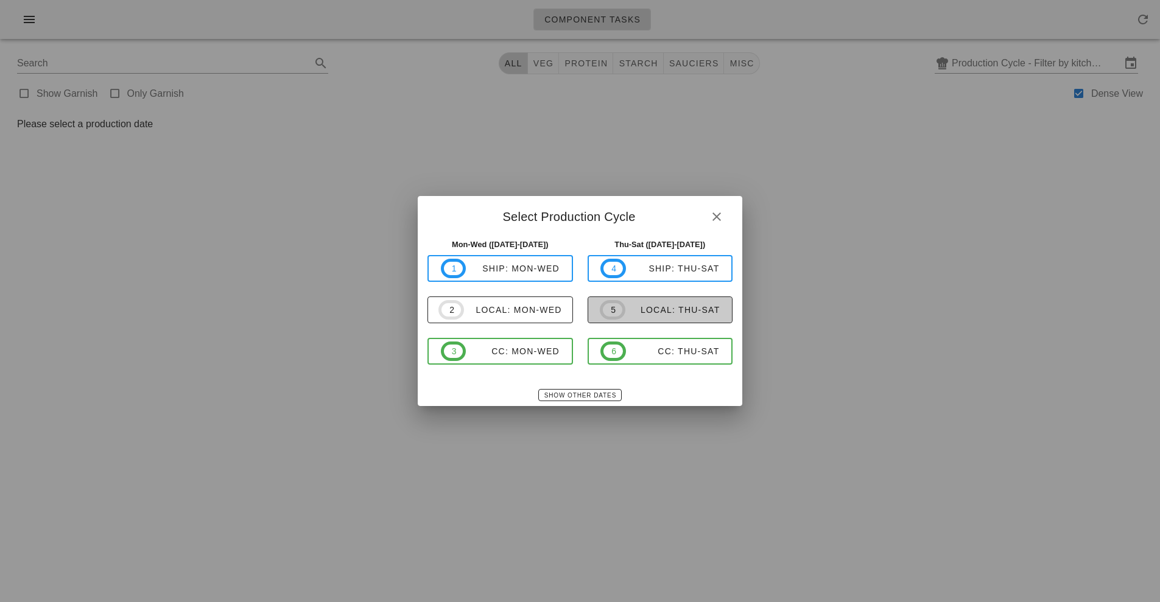
click at [696, 323] on button "5 local: Thu-Sat" at bounding box center [661, 310] width 146 height 27
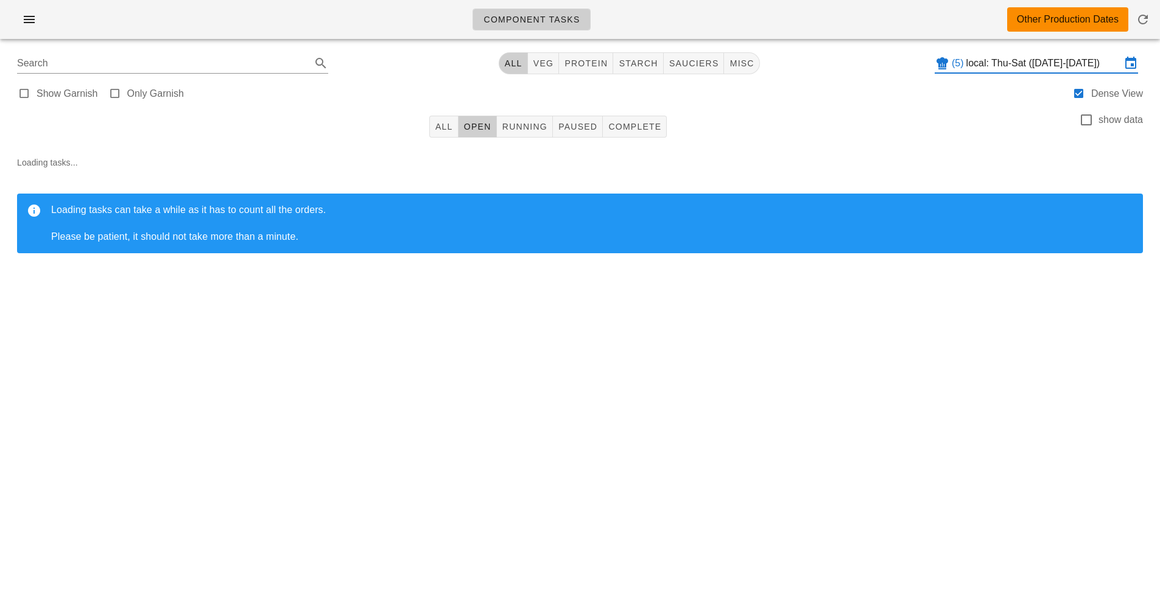
click at [1083, 63] on input "local: Thu-Sat ([DATE]-[DATE])" at bounding box center [1044, 63] width 155 height 19
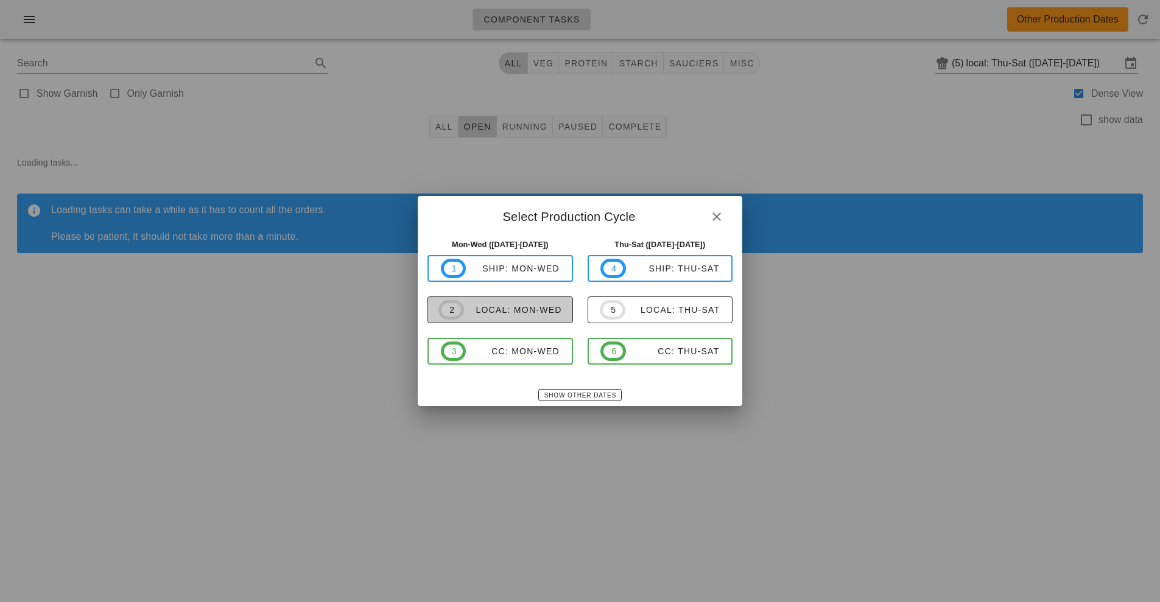
click at [544, 312] on div "local: Mon-Wed" at bounding box center [513, 310] width 98 height 10
type input "local: Mon-Wed ([DATE]-[DATE])"
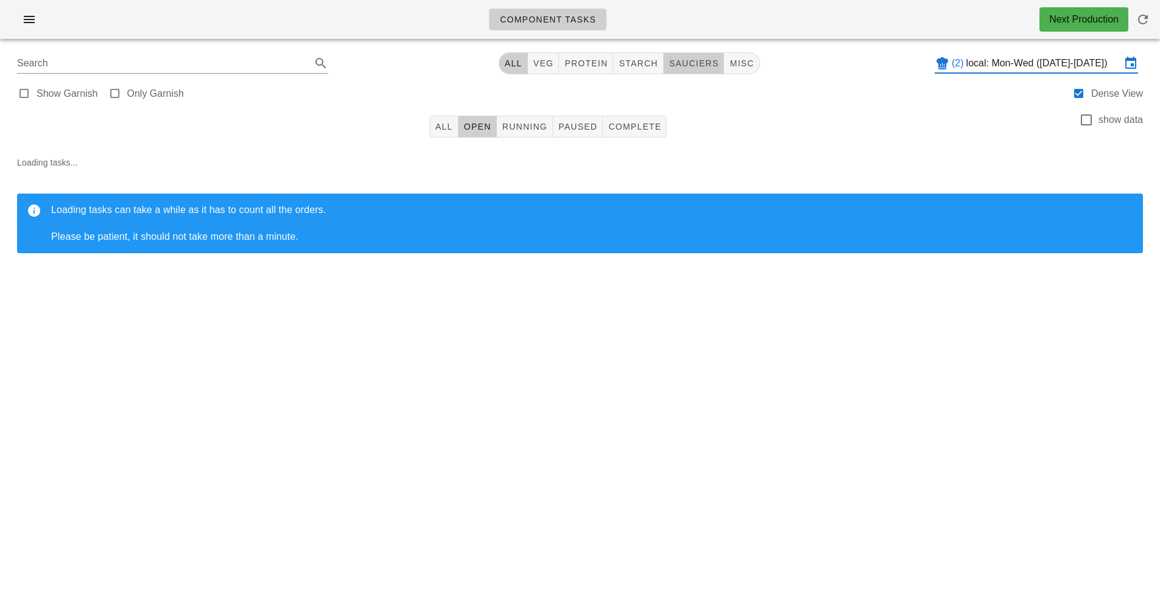
click at [701, 63] on span "sauciers" at bounding box center [694, 63] width 51 height 10
type input "team:sauciers"
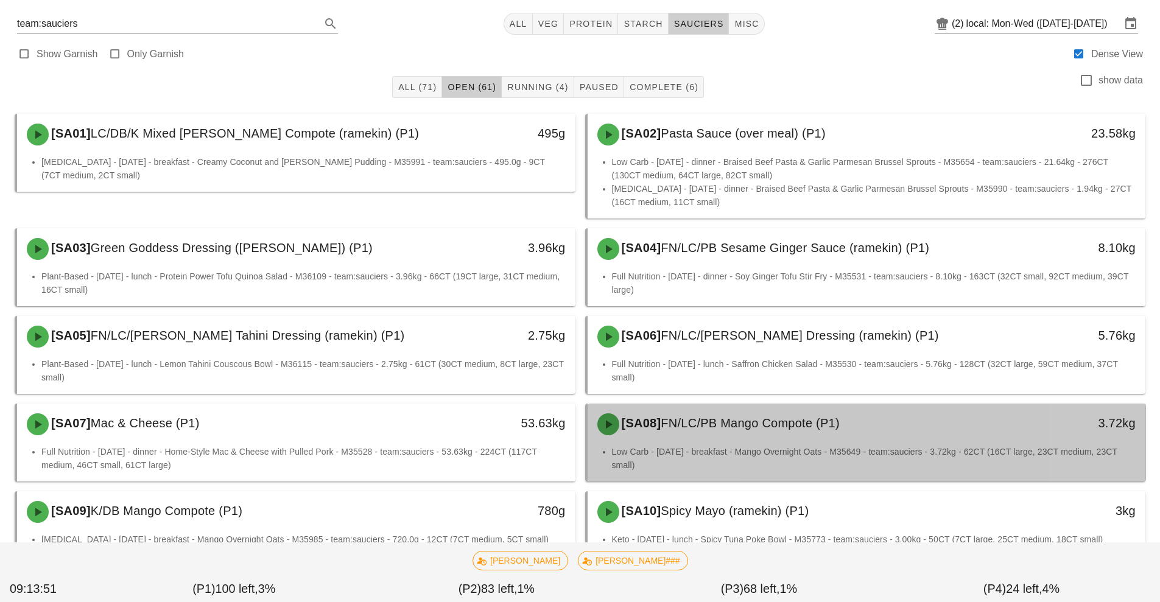
scroll to position [40, 0]
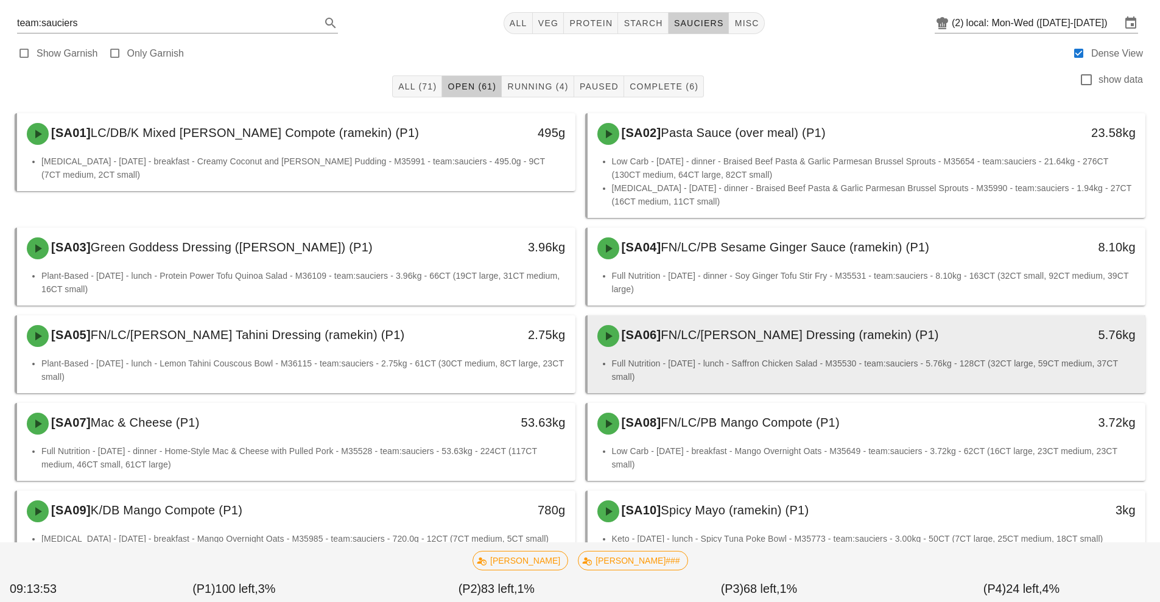
click at [990, 356] on div "[SA06] FN/LC/[PERSON_NAME] Dressing (ramekin) (P1) 5.76kg" at bounding box center [867, 335] width 558 height 41
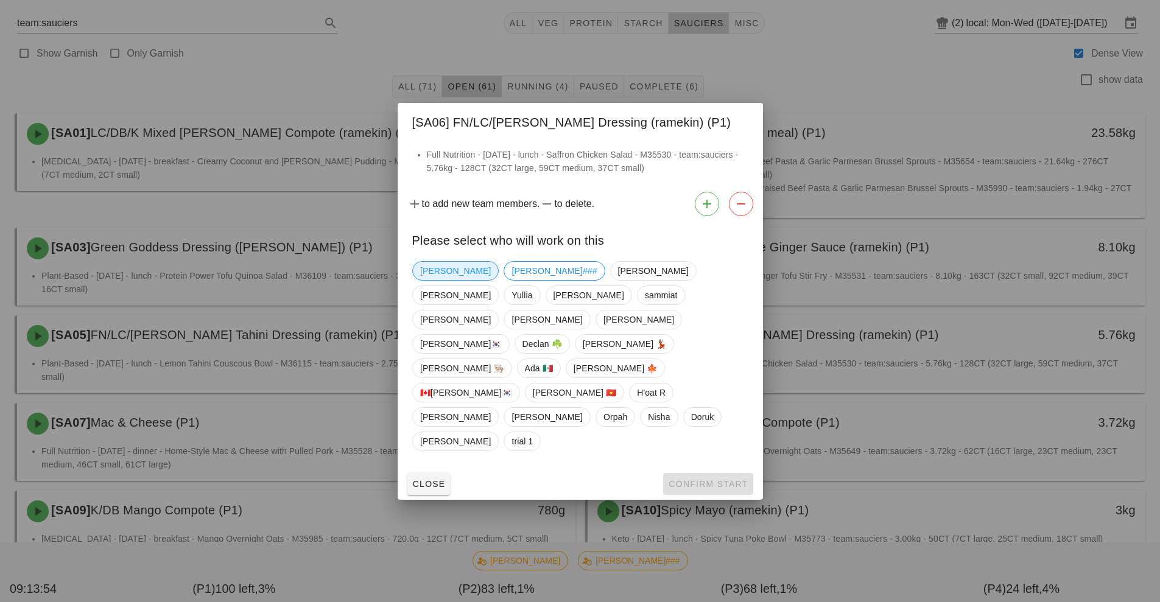
click at [435, 280] on span "[PERSON_NAME]" at bounding box center [455, 271] width 71 height 18
click at [711, 473] on button "Confirm Start" at bounding box center [708, 484] width 90 height 22
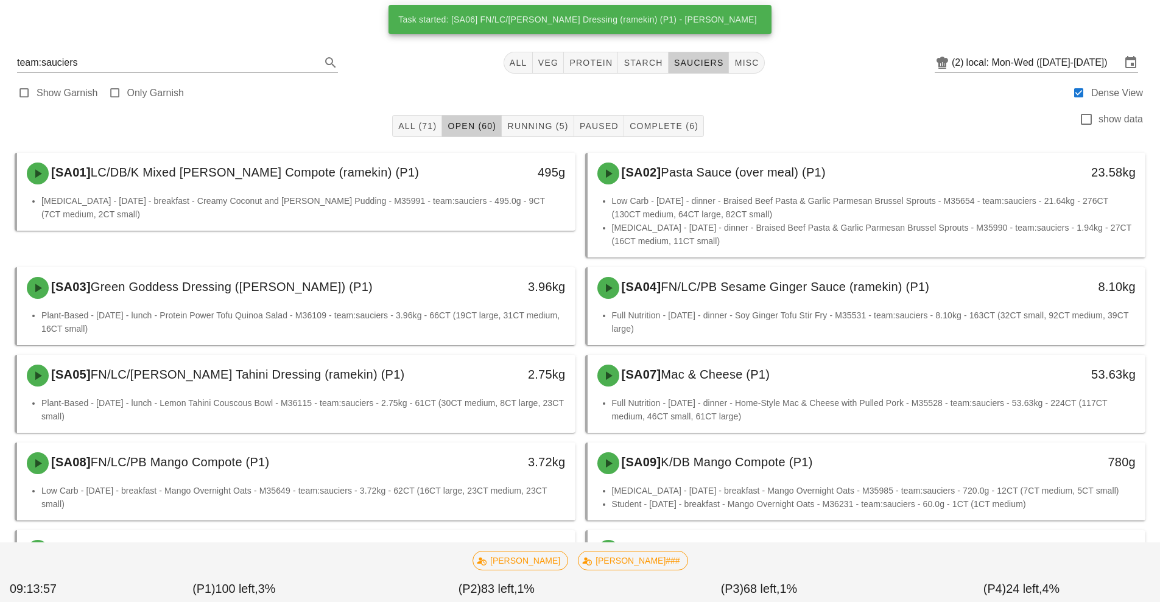
scroll to position [12, 0]
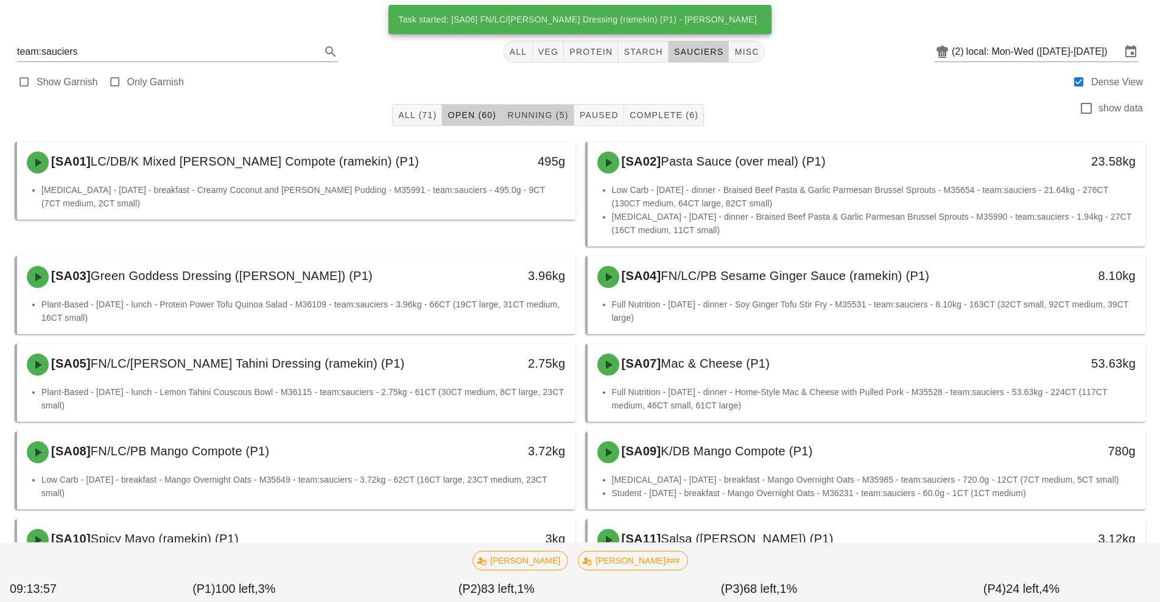
click at [546, 114] on span "Running (5)" at bounding box center [538, 115] width 62 height 10
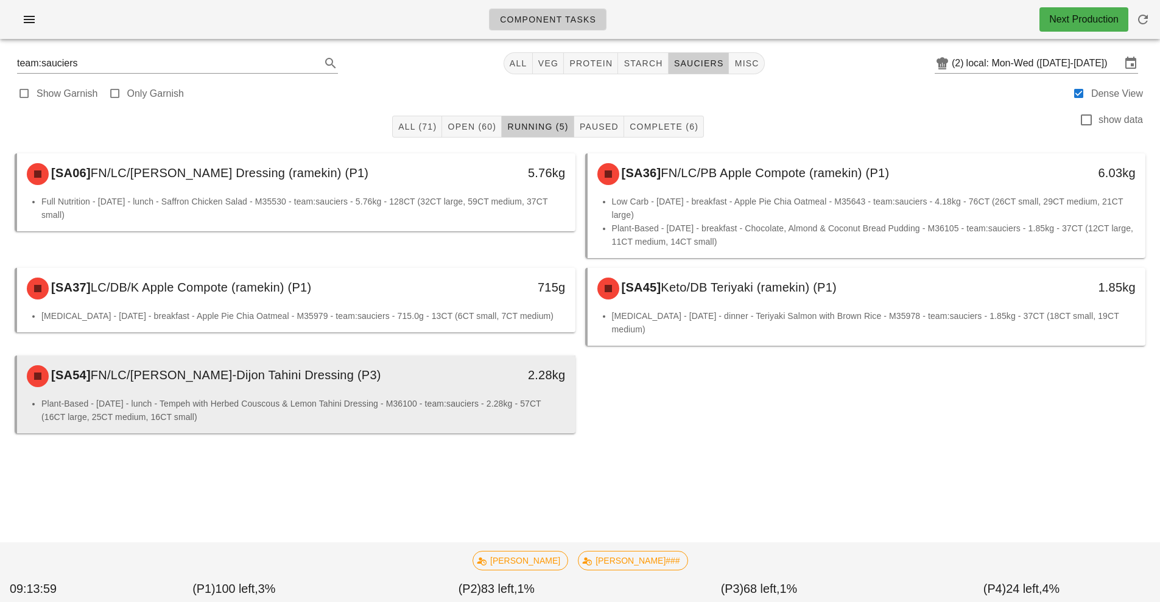
click at [521, 378] on div "2.28kg" at bounding box center [503, 376] width 138 height 37
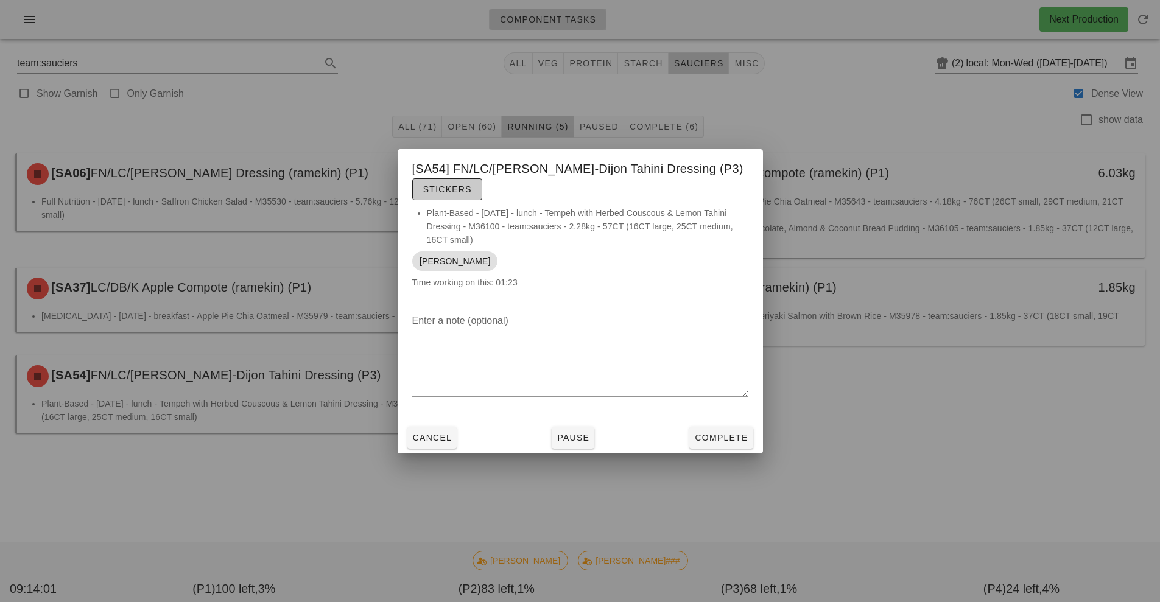
click at [474, 185] on button "Stickers" at bounding box center [447, 189] width 70 height 22
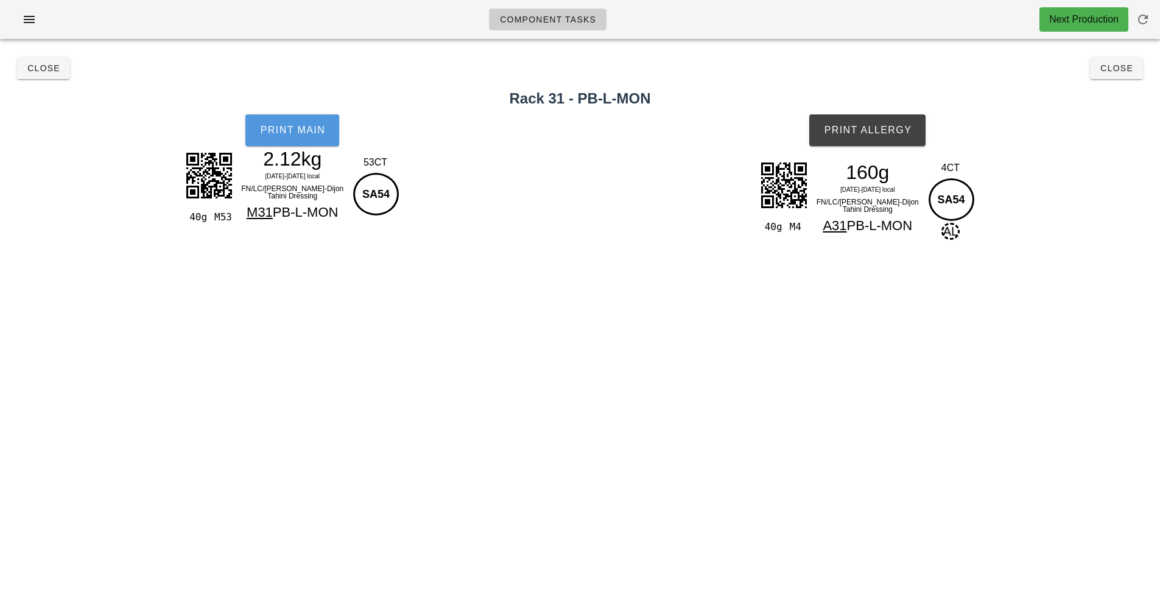
click at [314, 131] on span "Print Main" at bounding box center [292, 130] width 66 height 11
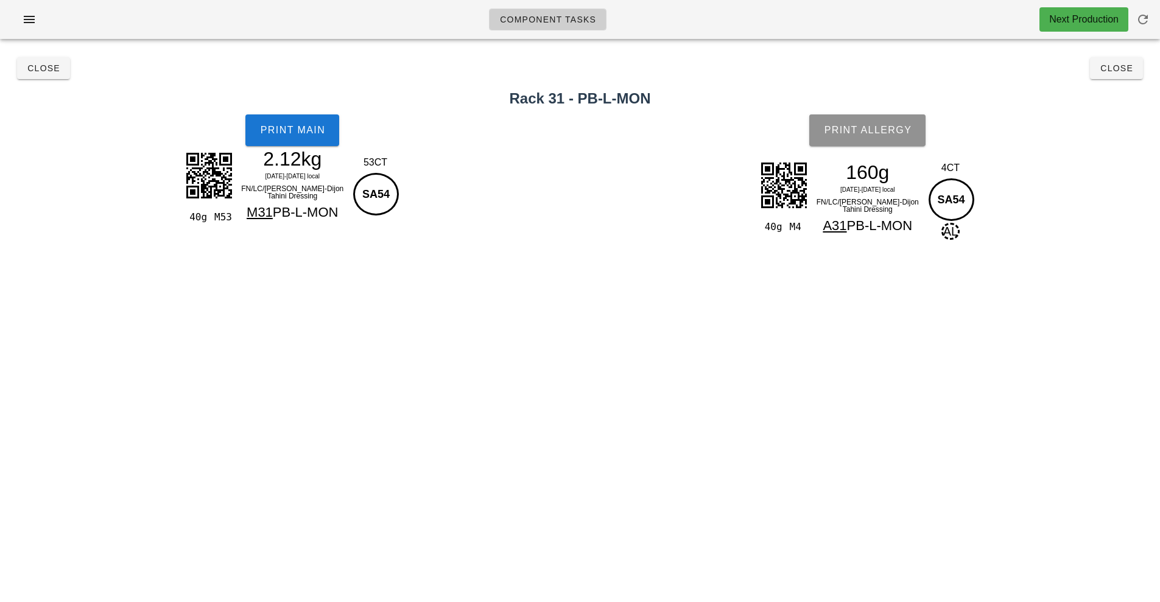
click at [895, 135] on span "Print Allergy" at bounding box center [867, 130] width 88 height 11
click at [1124, 68] on span "Close" at bounding box center [1116, 68] width 33 height 10
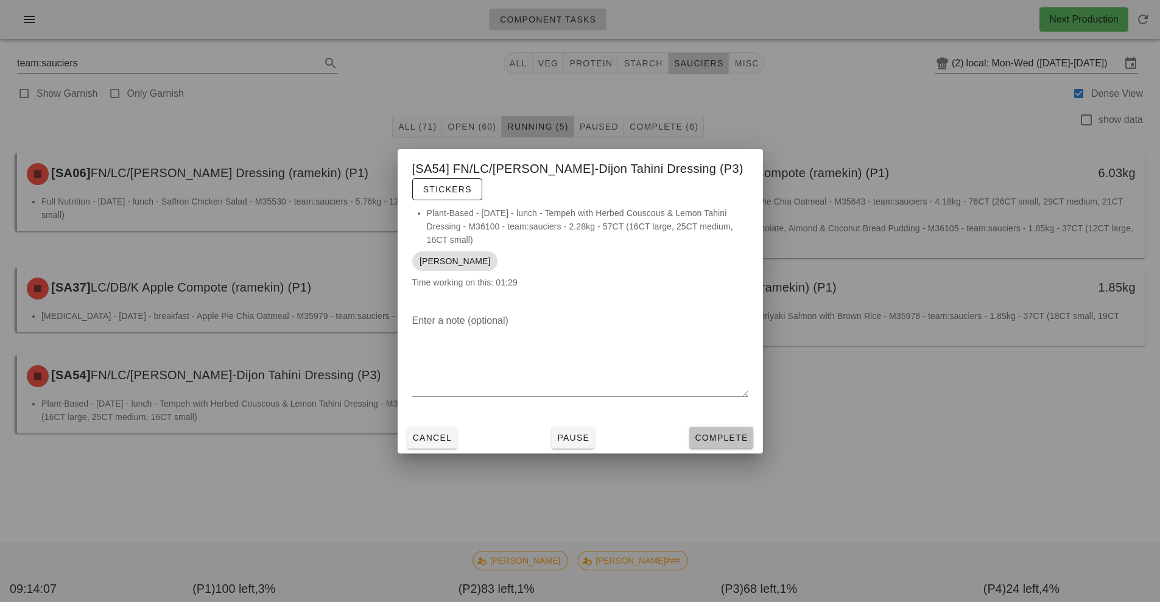
click at [721, 438] on span "Complete" at bounding box center [721, 438] width 54 height 10
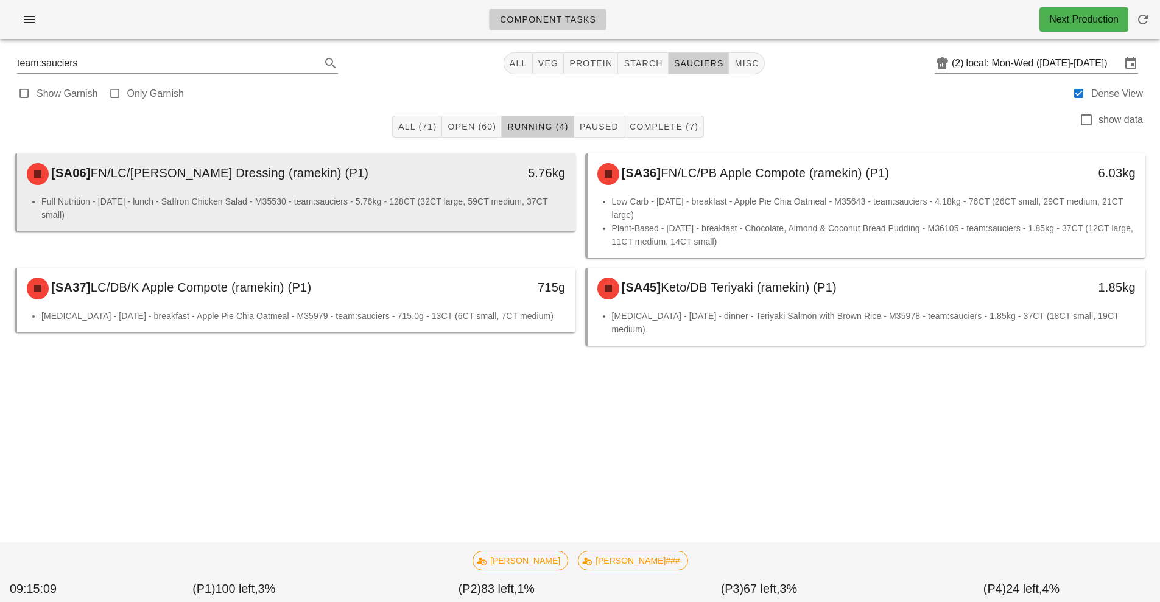
click at [524, 216] on li "Full Nutrition - [DATE] - lunch - Saffron Chicken Salad - M35530 - team:saucier…" at bounding box center [303, 208] width 524 height 27
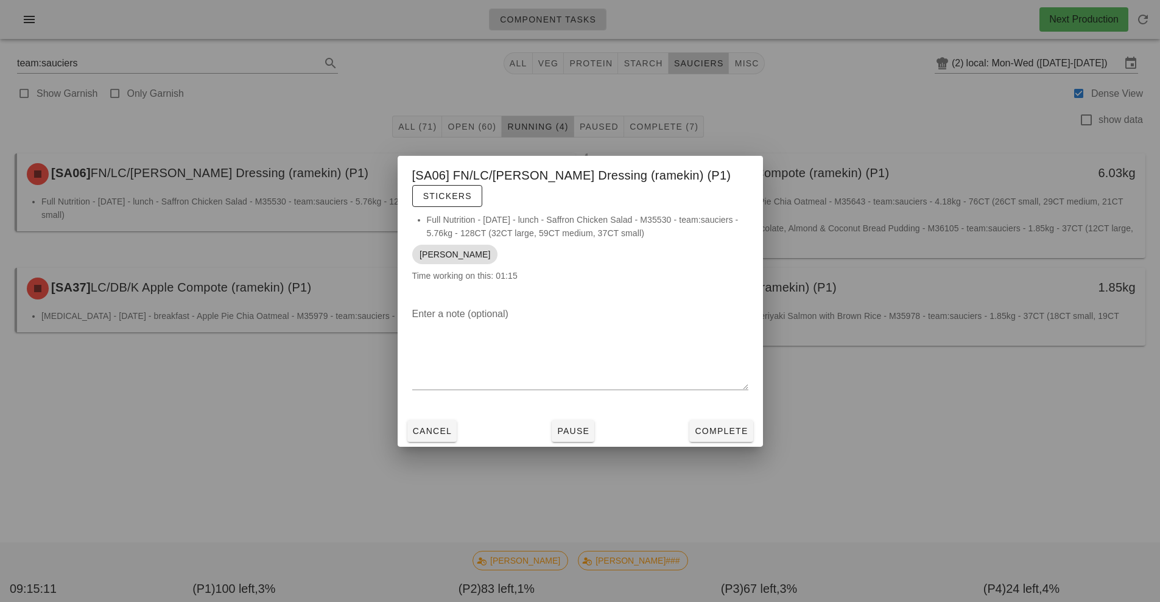
click at [434, 437] on button "Cancel" at bounding box center [432, 431] width 50 height 22
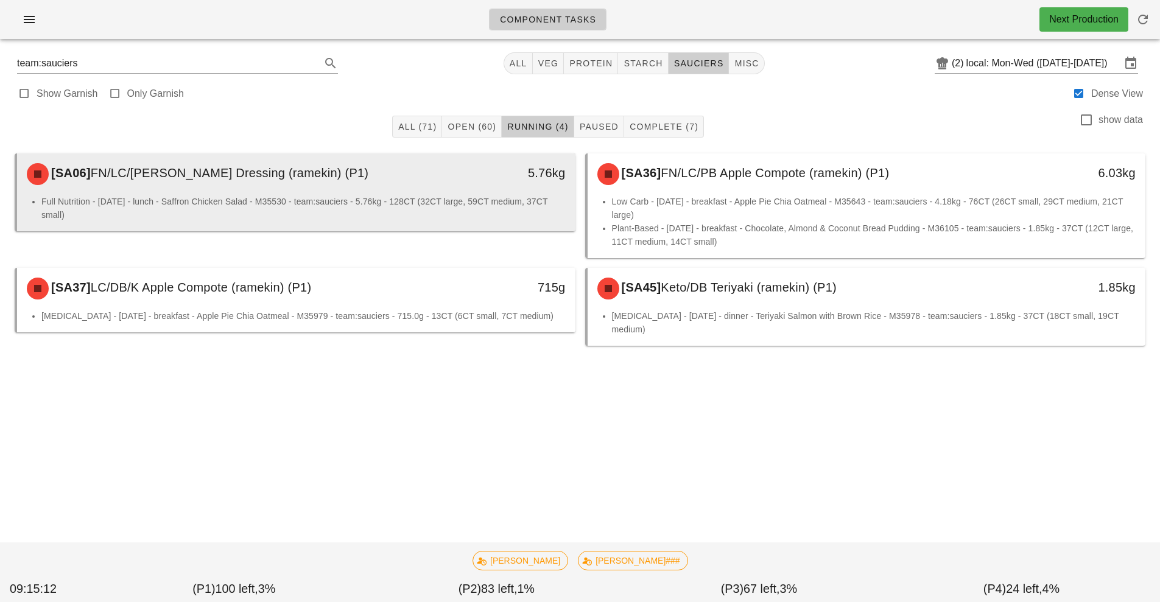
click at [478, 200] on li "Full Nutrition - [DATE] - lunch - Saffron Chicken Salad - M35530 - team:saucier…" at bounding box center [303, 208] width 524 height 27
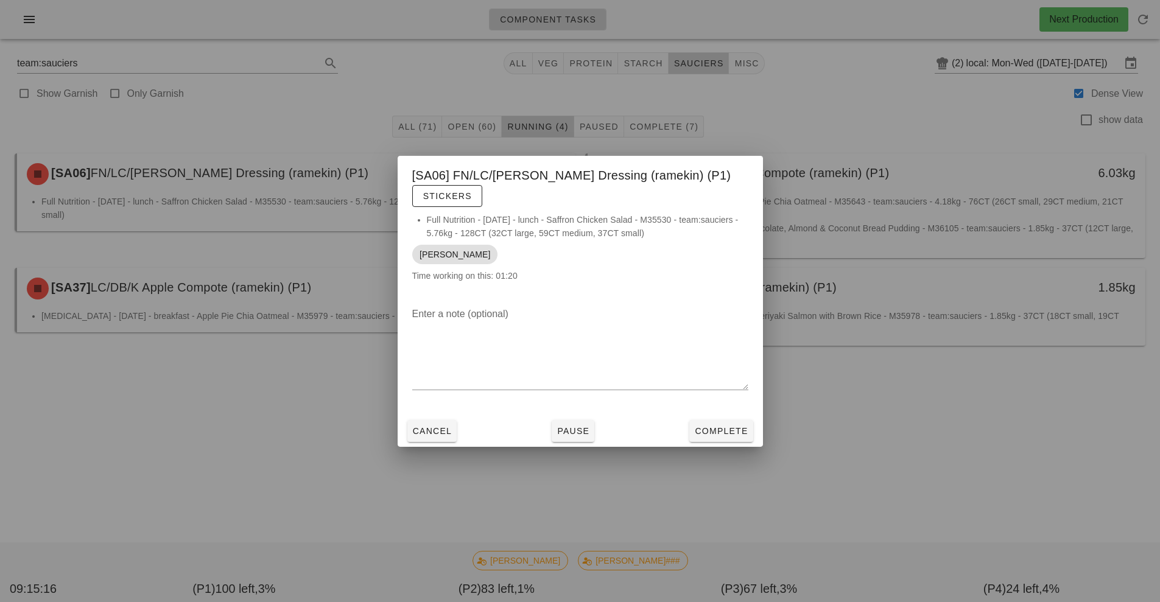
click at [1046, 400] on div at bounding box center [580, 301] width 1160 height 602
